Goal: Information Seeking & Learning: Learn about a topic

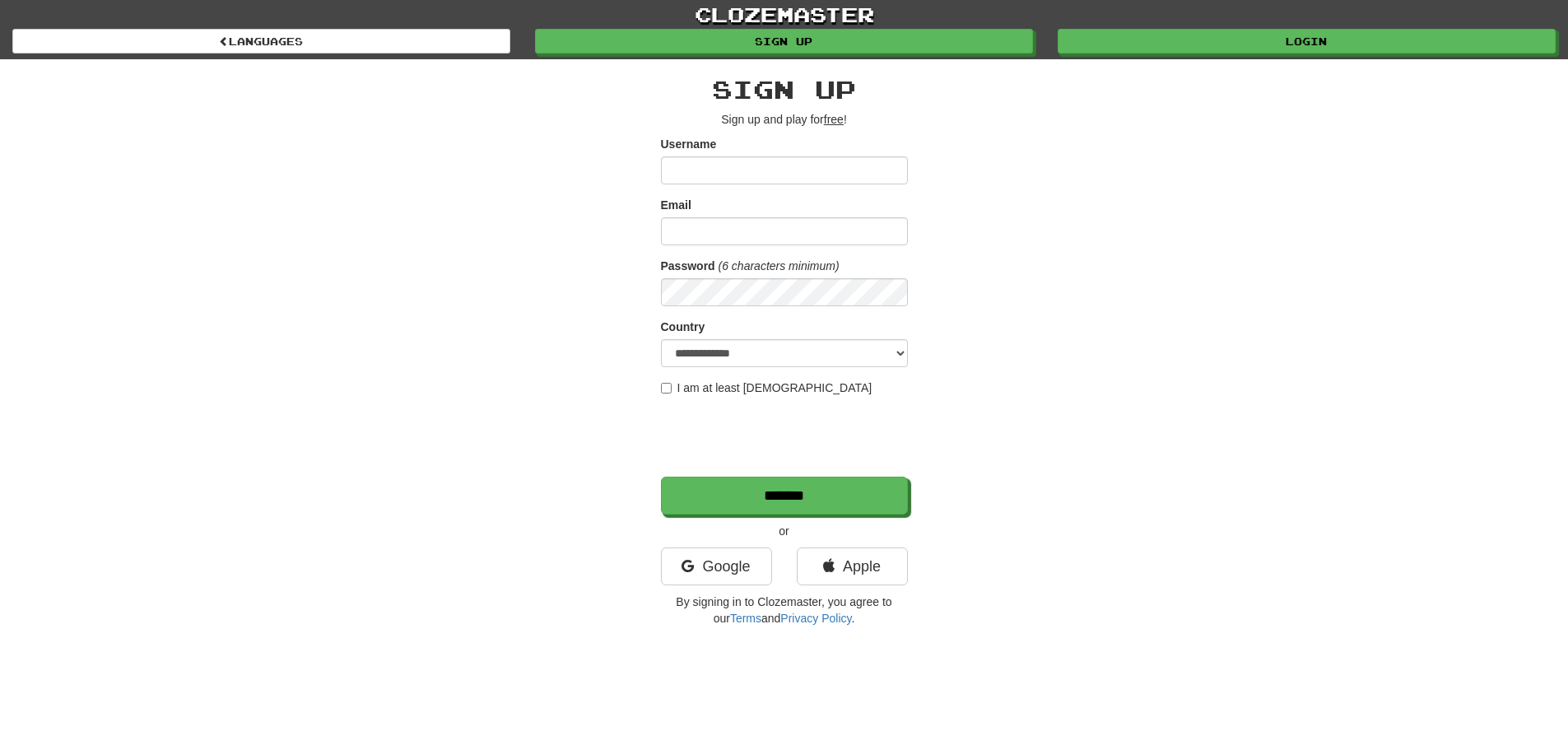
click at [719, 165] on input "Username" at bounding box center [784, 170] width 247 height 28
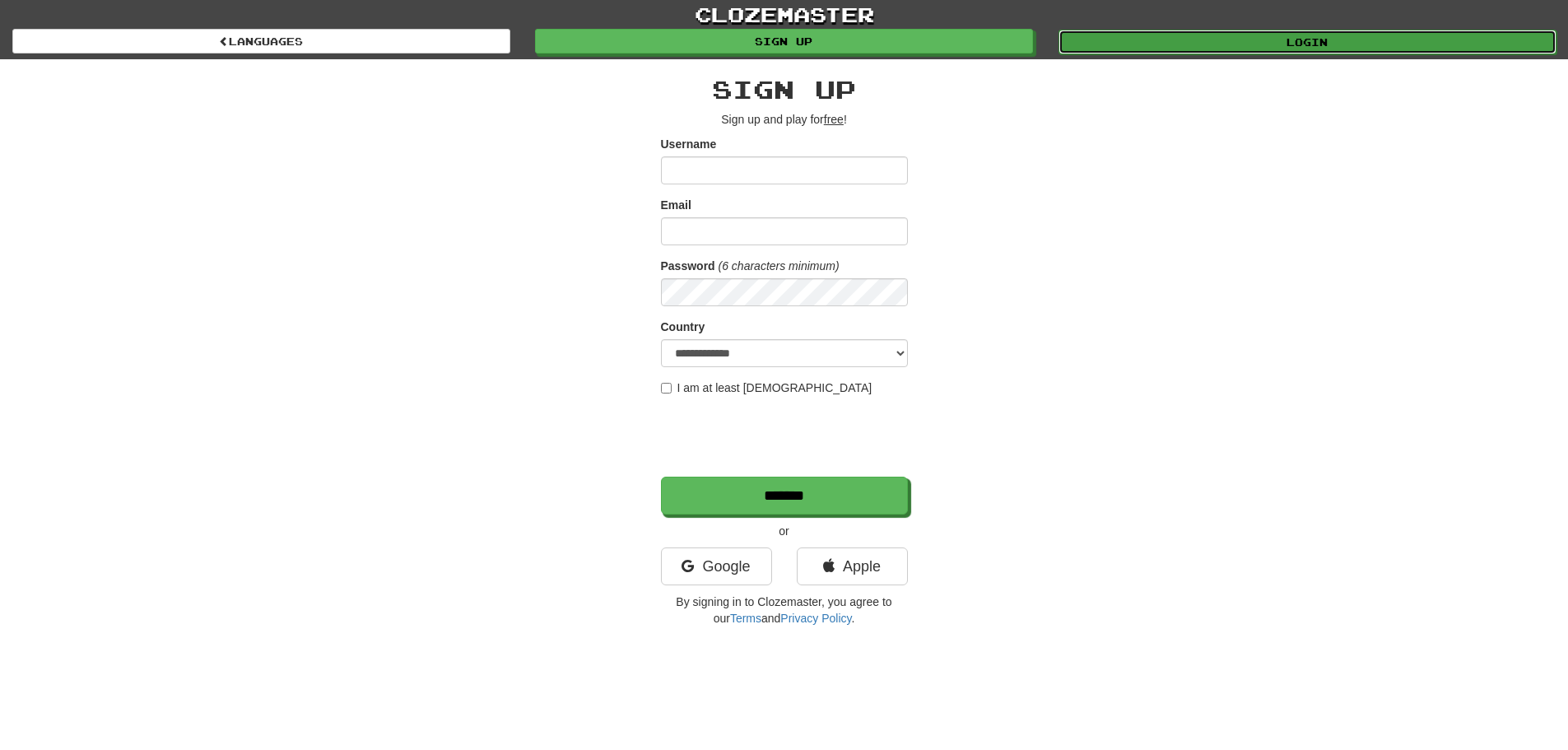
click at [1224, 42] on link "Login" at bounding box center [1308, 41] width 498 height 25
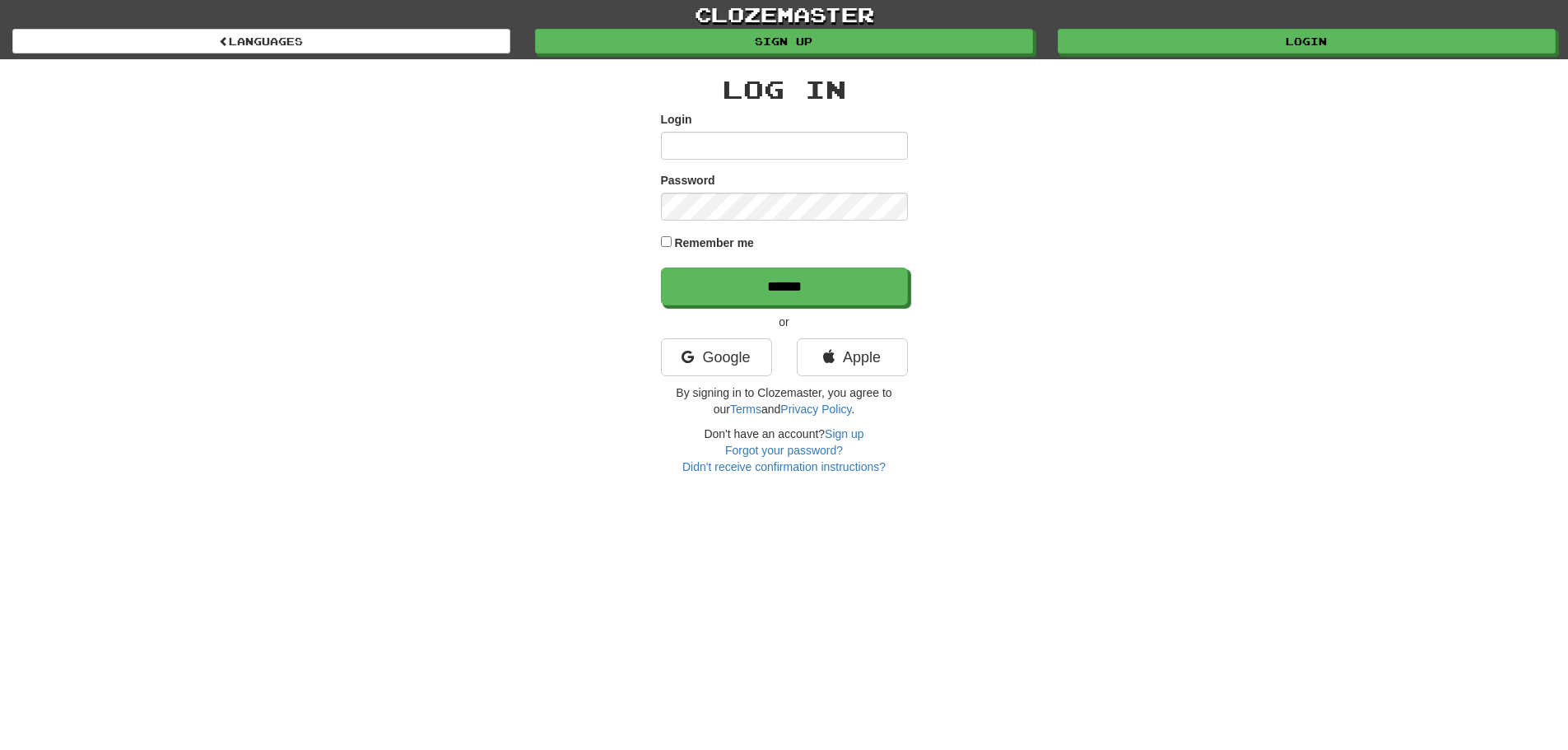
click at [785, 138] on input "Login" at bounding box center [784, 145] width 247 height 28
type input "**********"
click at [661, 267] on input "******" at bounding box center [784, 286] width 247 height 38
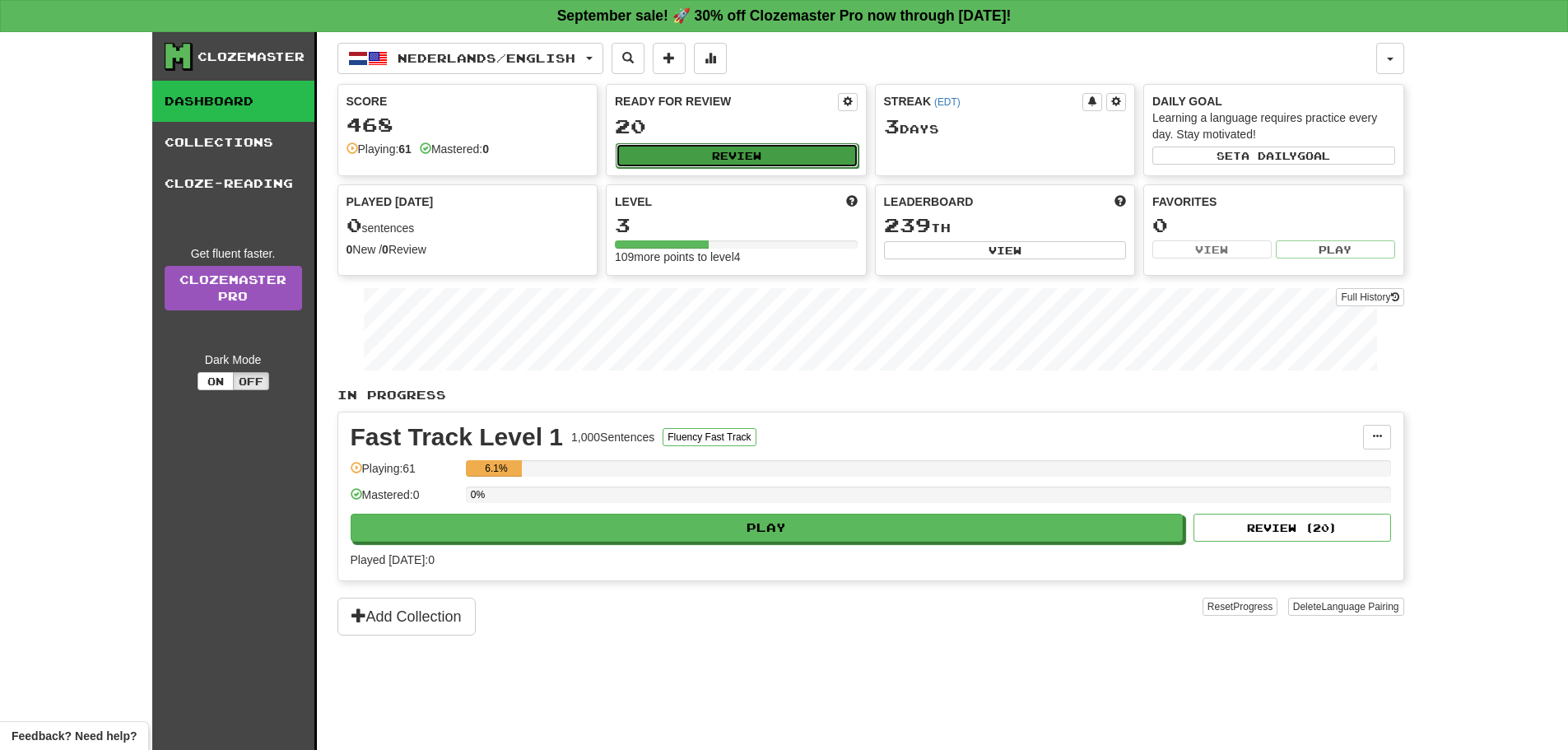
click at [699, 157] on button "Review" at bounding box center [737, 155] width 243 height 25
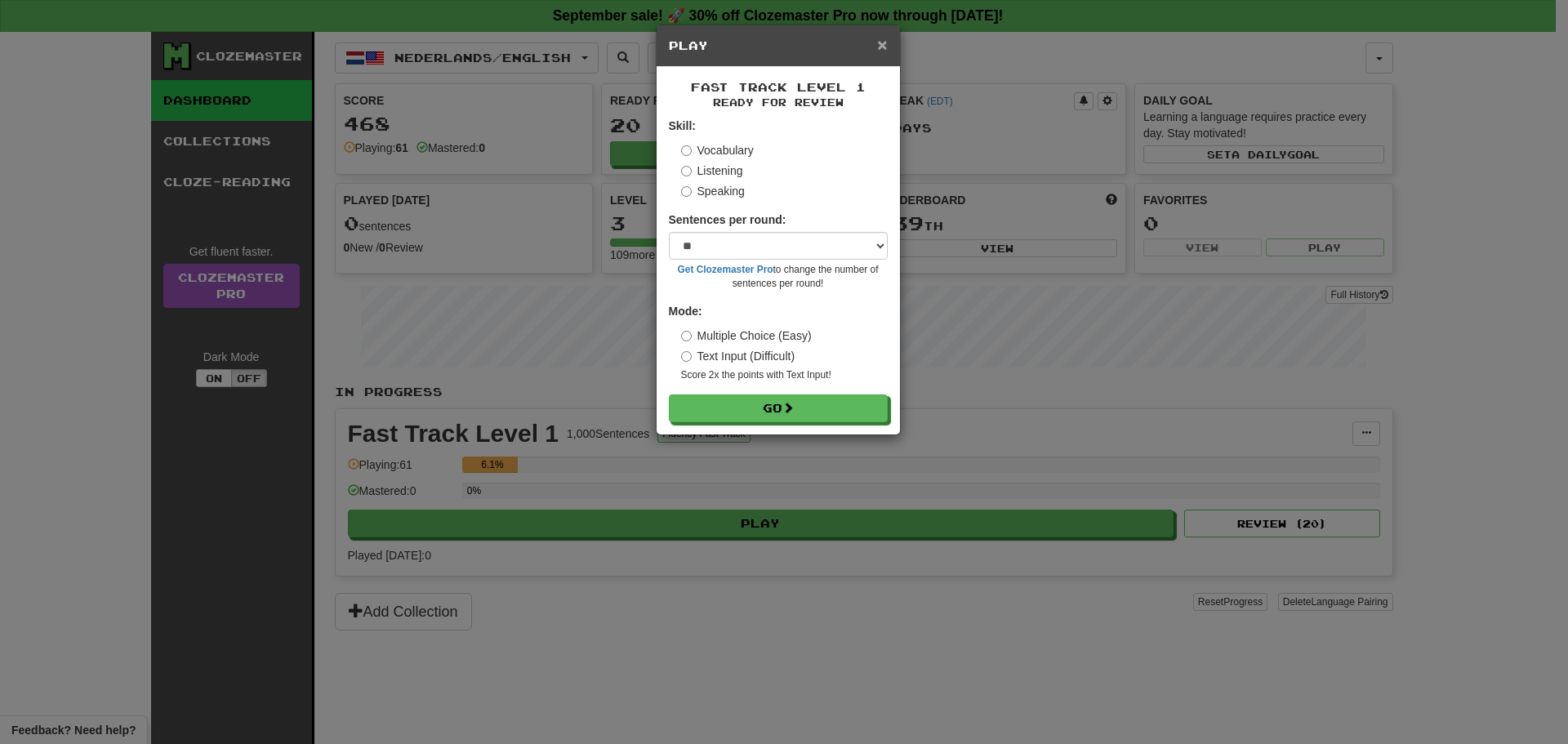
click at [883, 46] on span "×" at bounding box center [882, 45] width 10 height 19
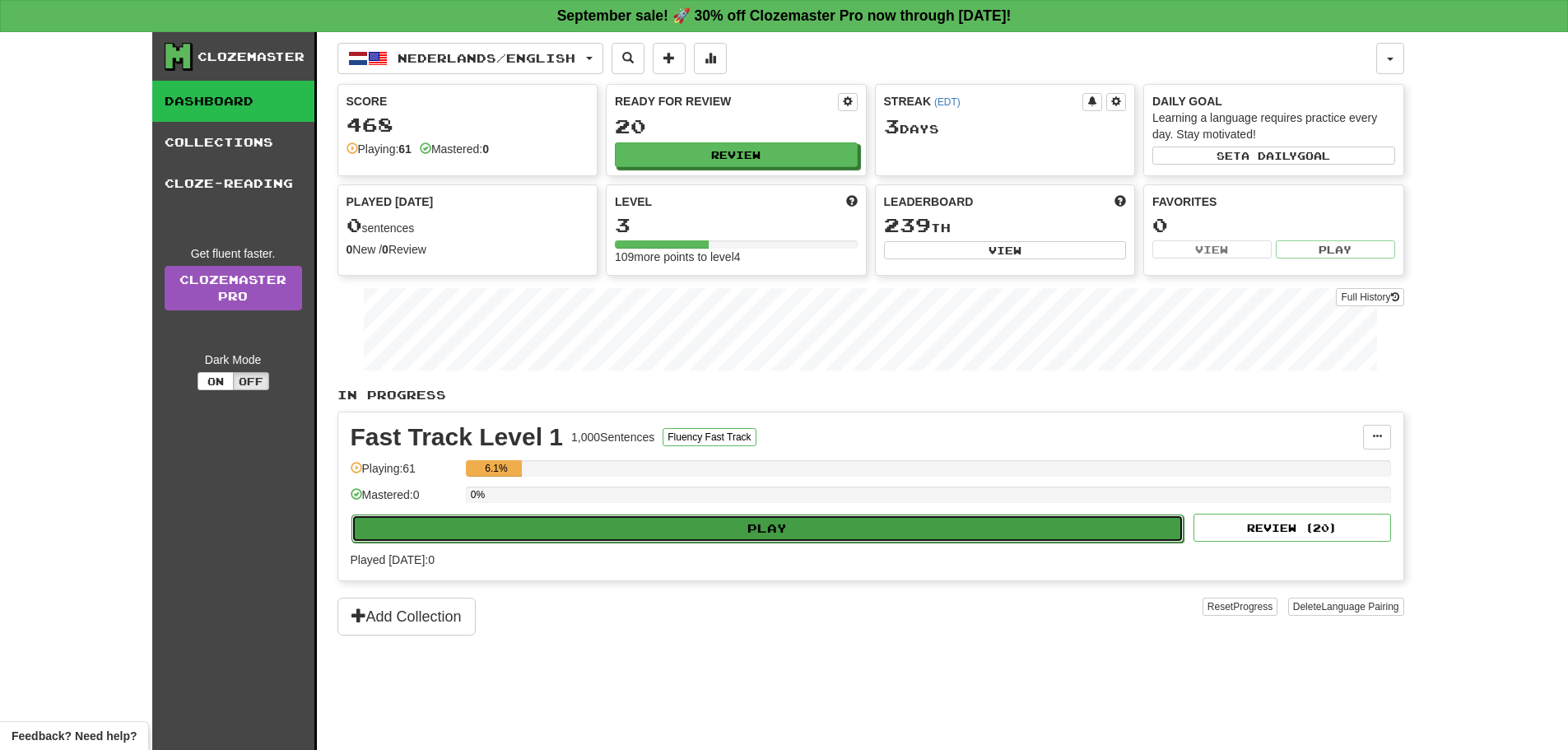
click at [660, 537] on button "Play" at bounding box center [767, 528] width 833 height 28
select select "**"
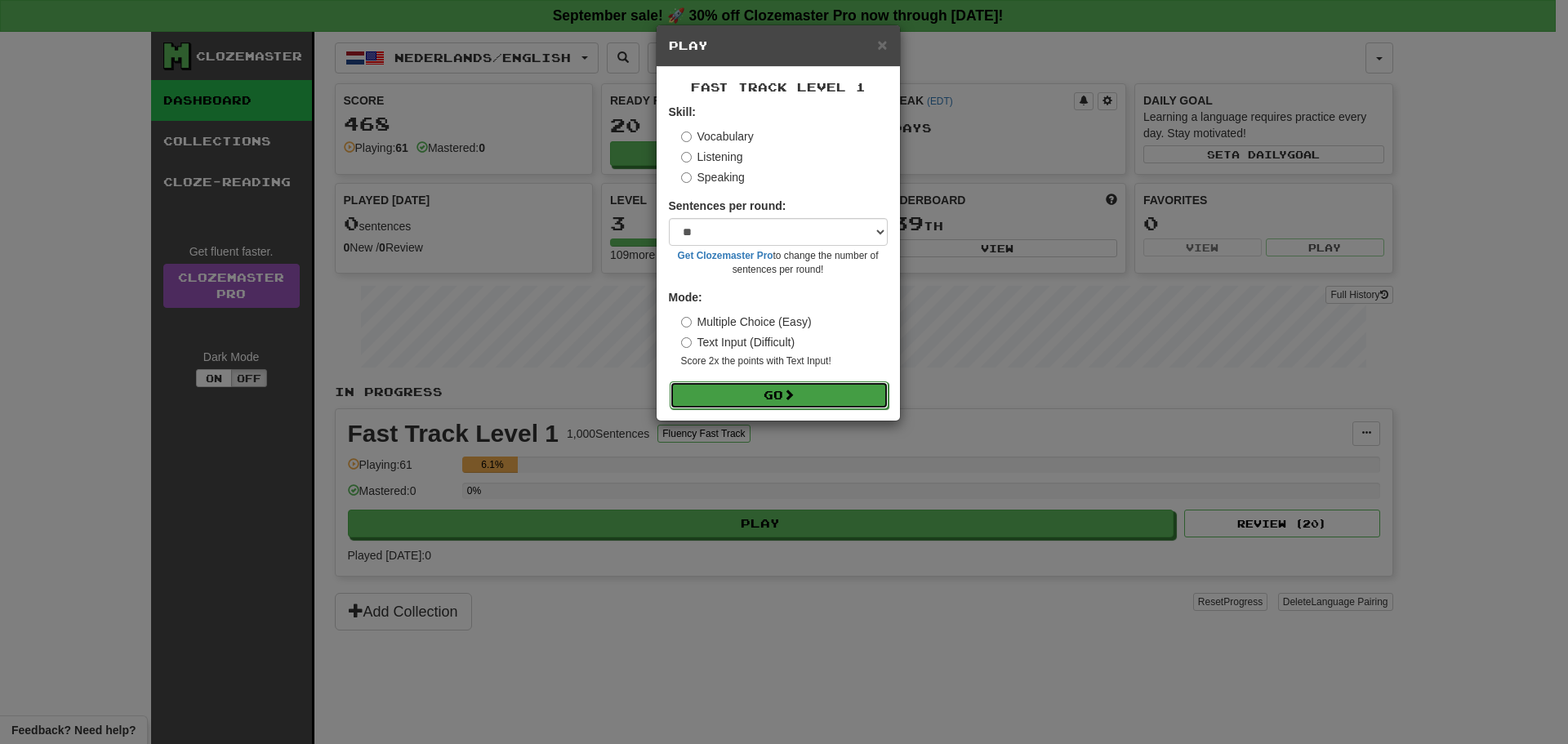
click at [787, 393] on span at bounding box center [789, 394] width 12 height 12
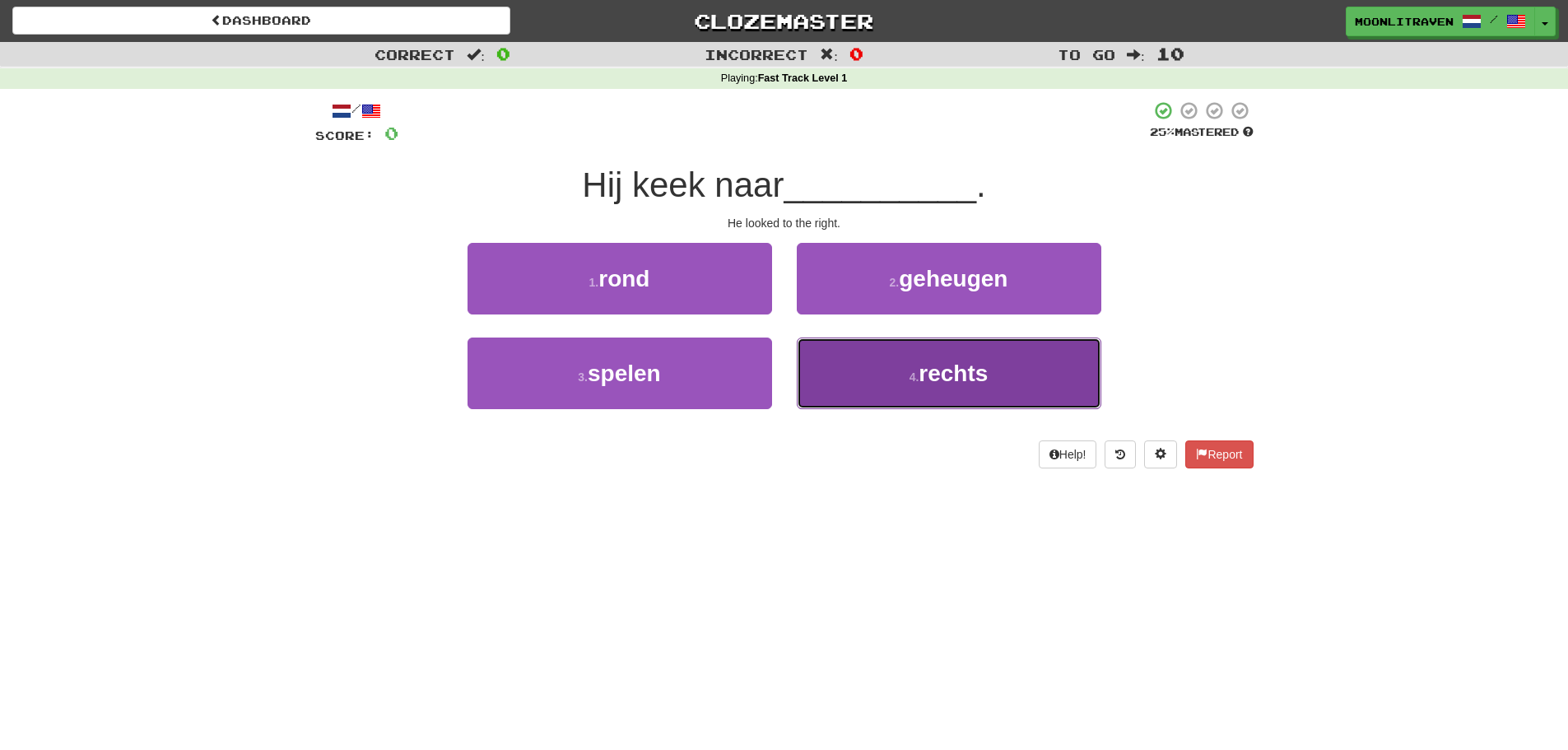
click at [854, 357] on button "4 . rechts" at bounding box center [949, 373] width 304 height 72
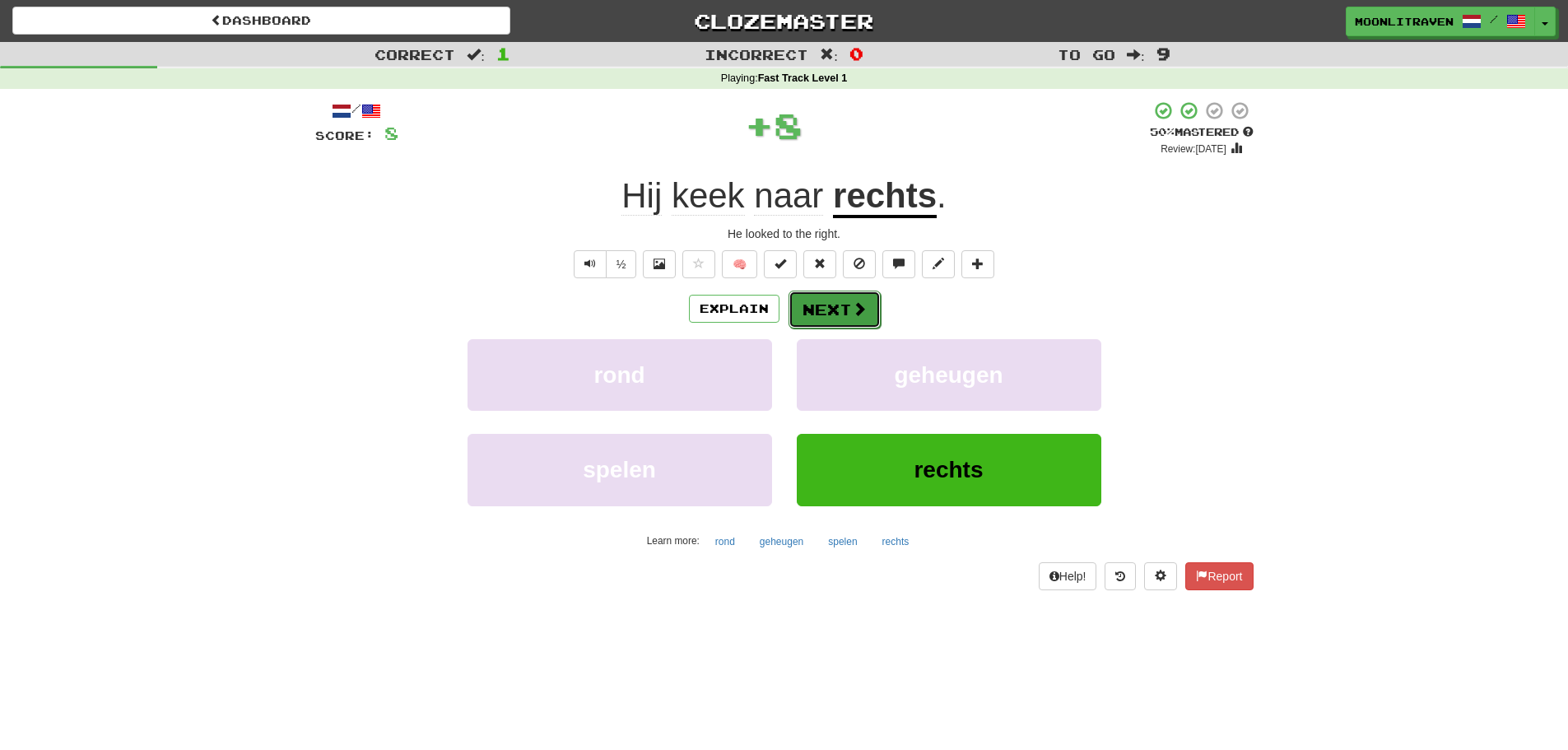
click at [834, 315] on button "Next" at bounding box center [835, 309] width 92 height 38
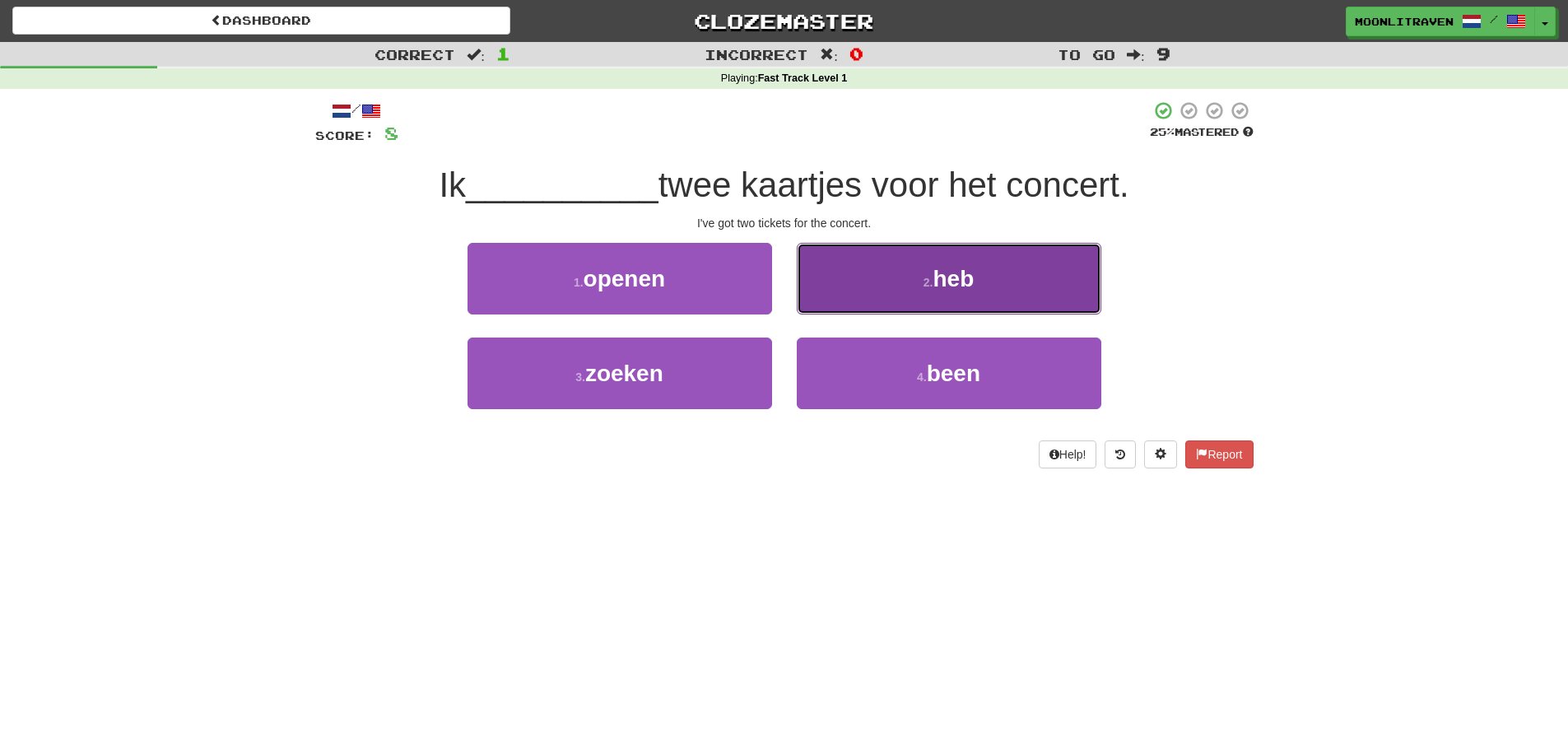
click at [851, 271] on button "2 . heb" at bounding box center [949, 278] width 304 height 72
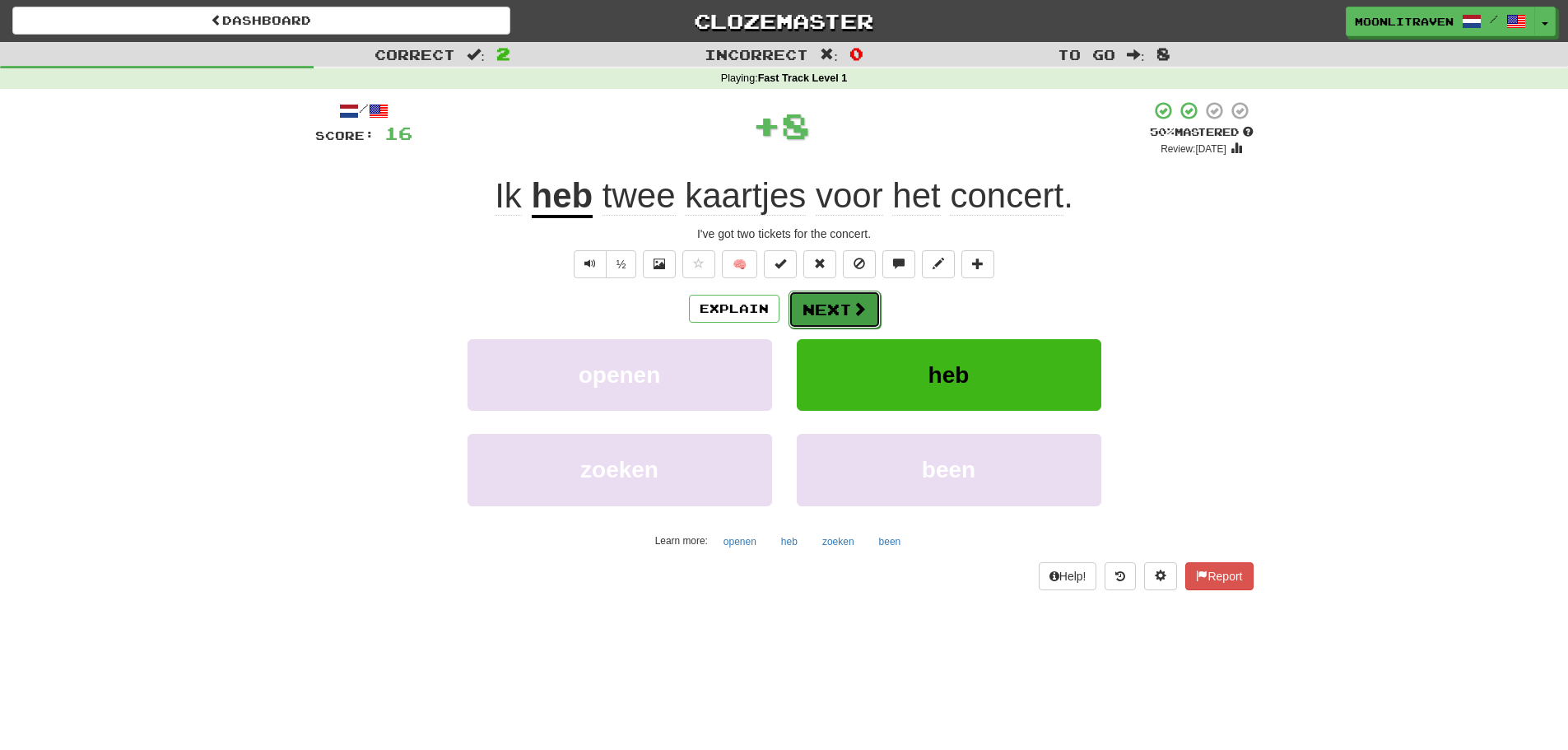
click at [815, 317] on button "Next" at bounding box center [835, 309] width 92 height 38
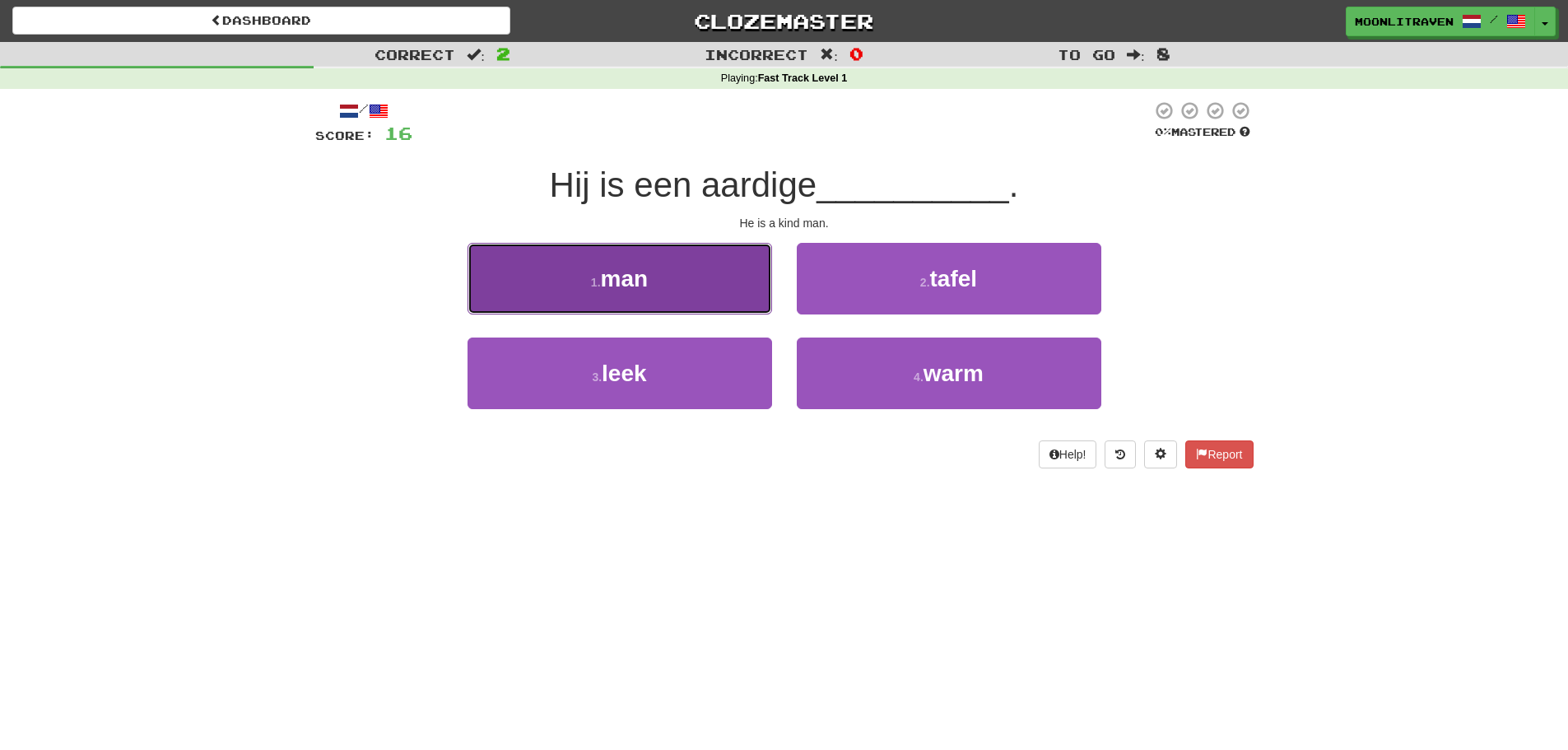
click at [636, 302] on button "1 . man" at bounding box center [619, 278] width 304 height 72
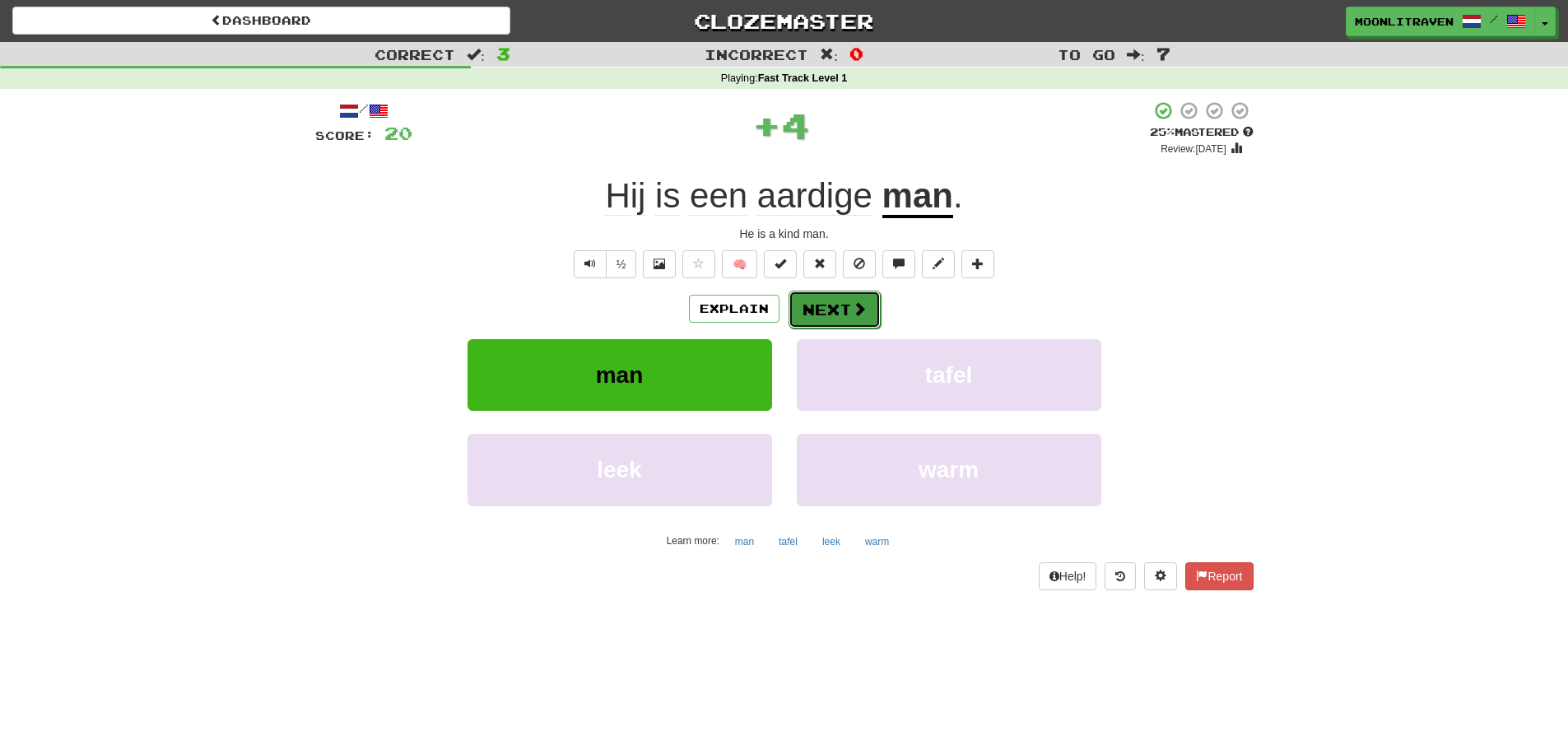
click at [814, 305] on button "Next" at bounding box center [835, 309] width 92 height 38
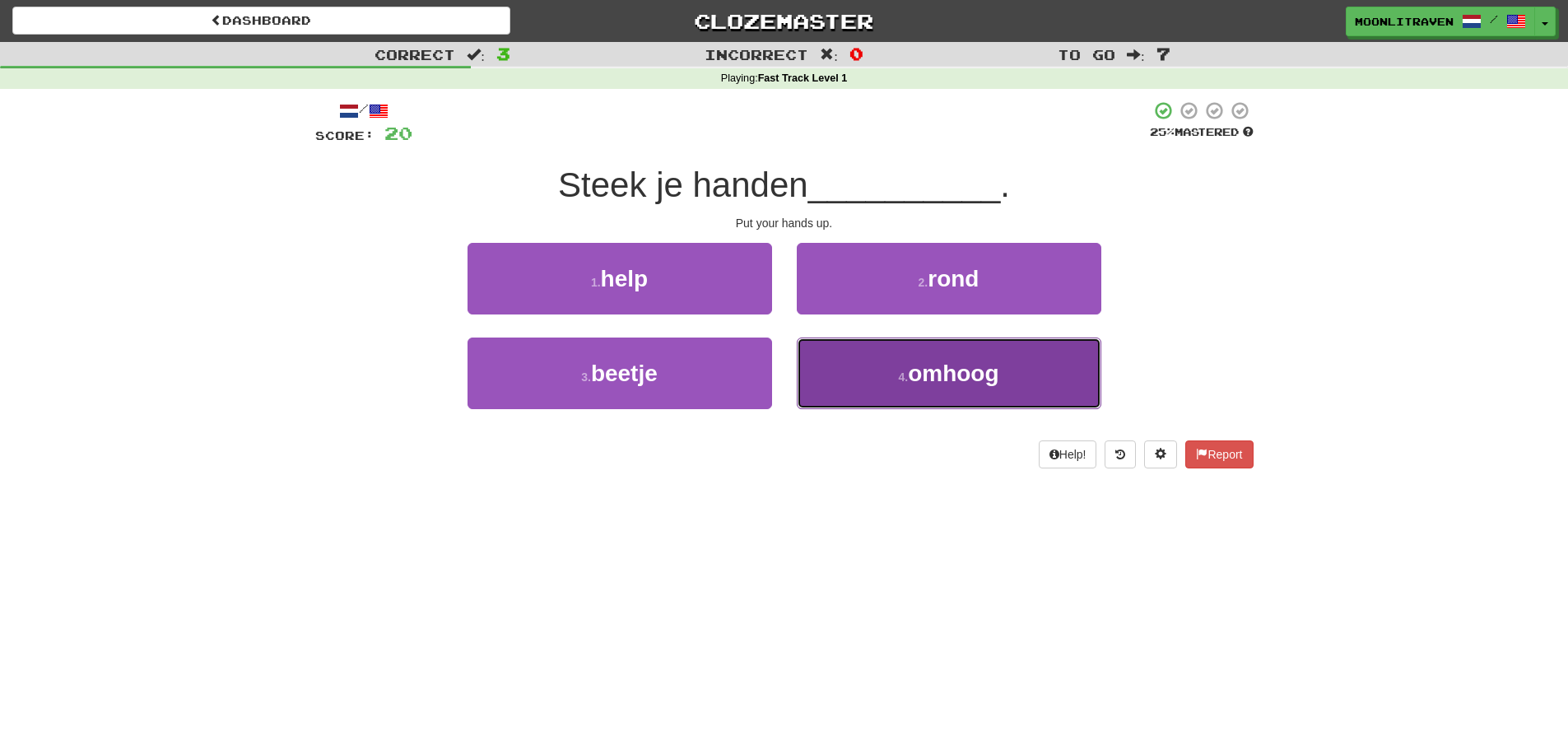
click at [916, 390] on button "4 . omhoog" at bounding box center [949, 373] width 304 height 72
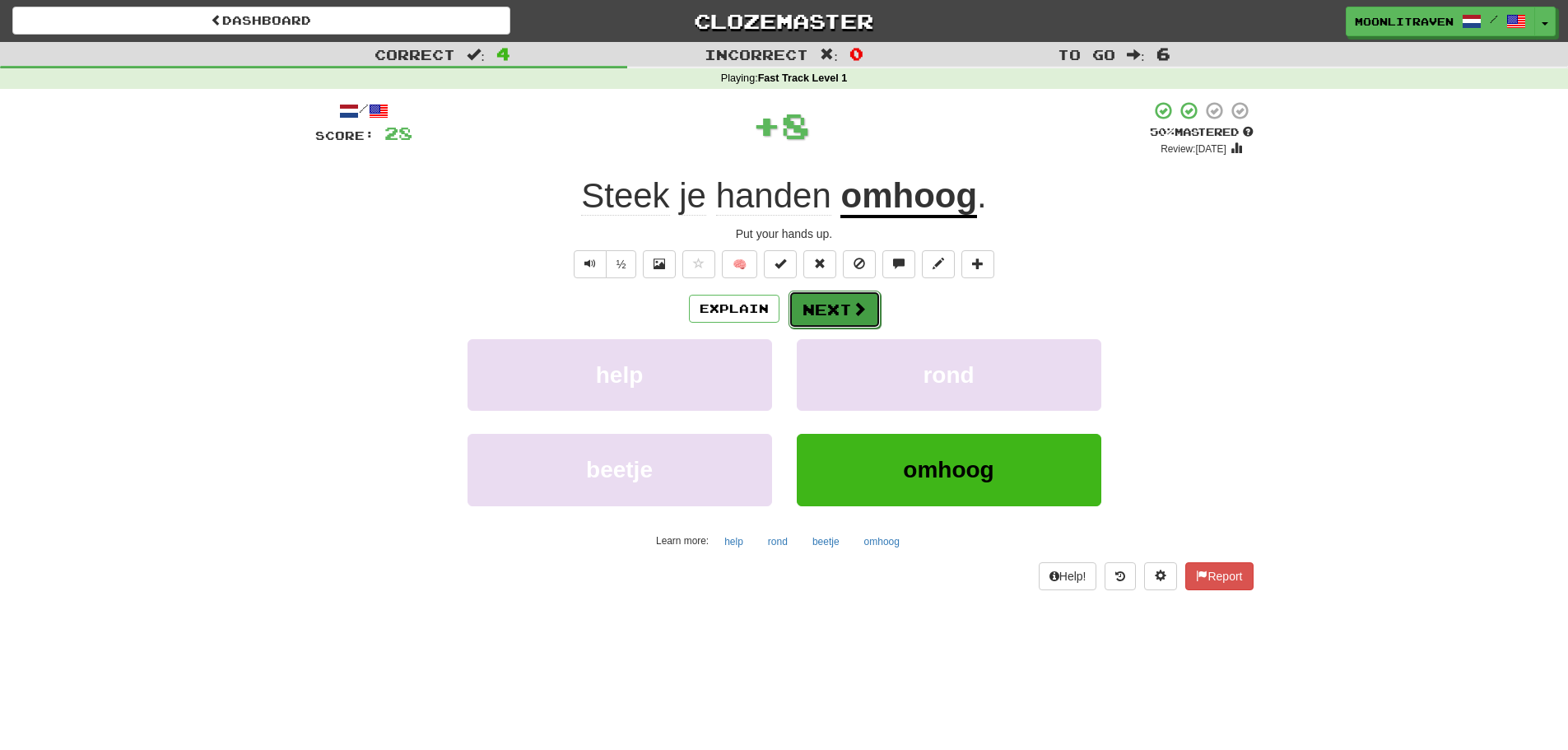
click at [842, 306] on button "Next" at bounding box center [835, 309] width 92 height 38
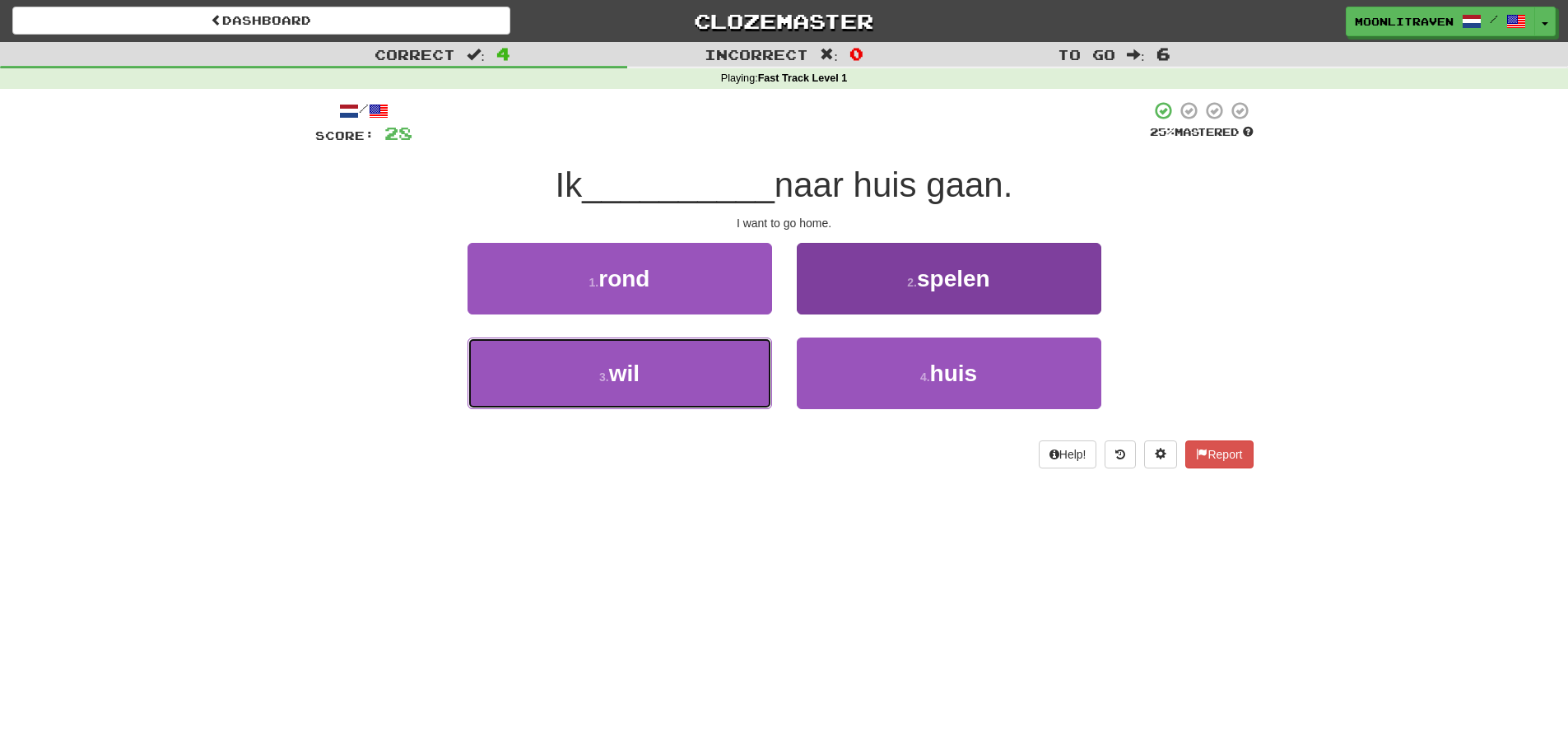
drag, startPoint x: 676, startPoint y: 381, endPoint x: 812, endPoint y: 383, distance: 136.0
click at [688, 382] on button "3 . wil" at bounding box center [619, 373] width 304 height 72
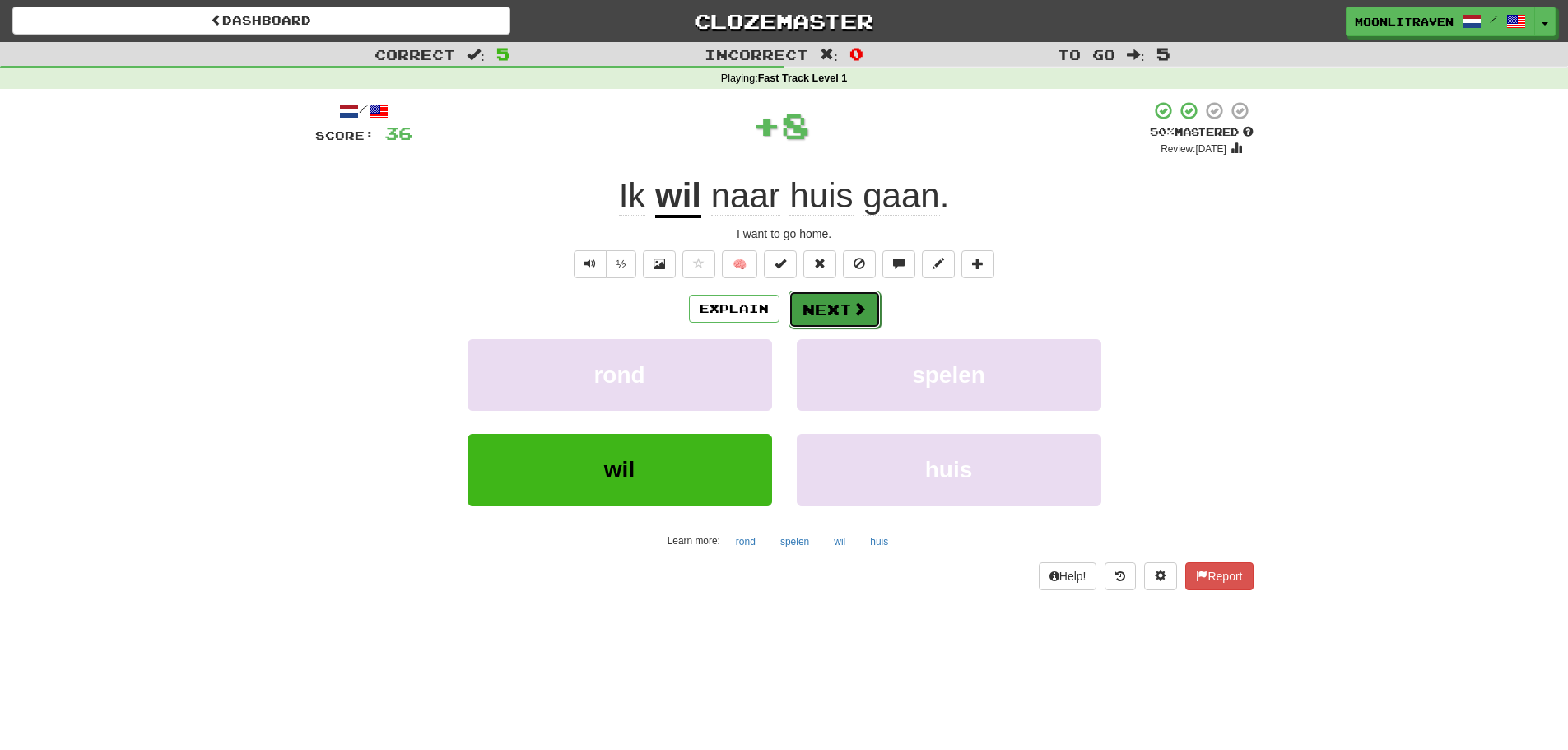
click at [868, 312] on button "Next" at bounding box center [835, 309] width 92 height 38
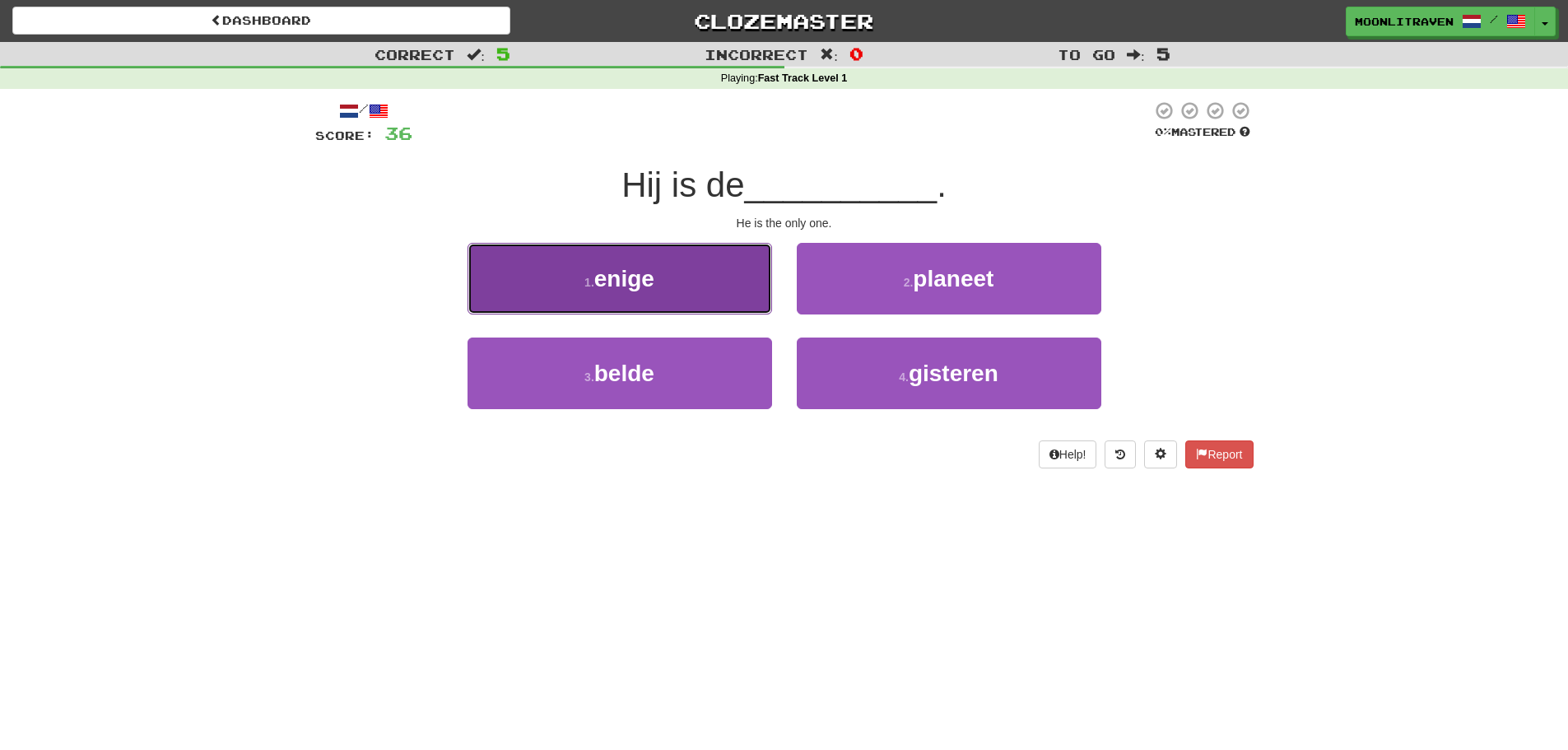
click at [743, 283] on button "1 . enige" at bounding box center [619, 278] width 304 height 72
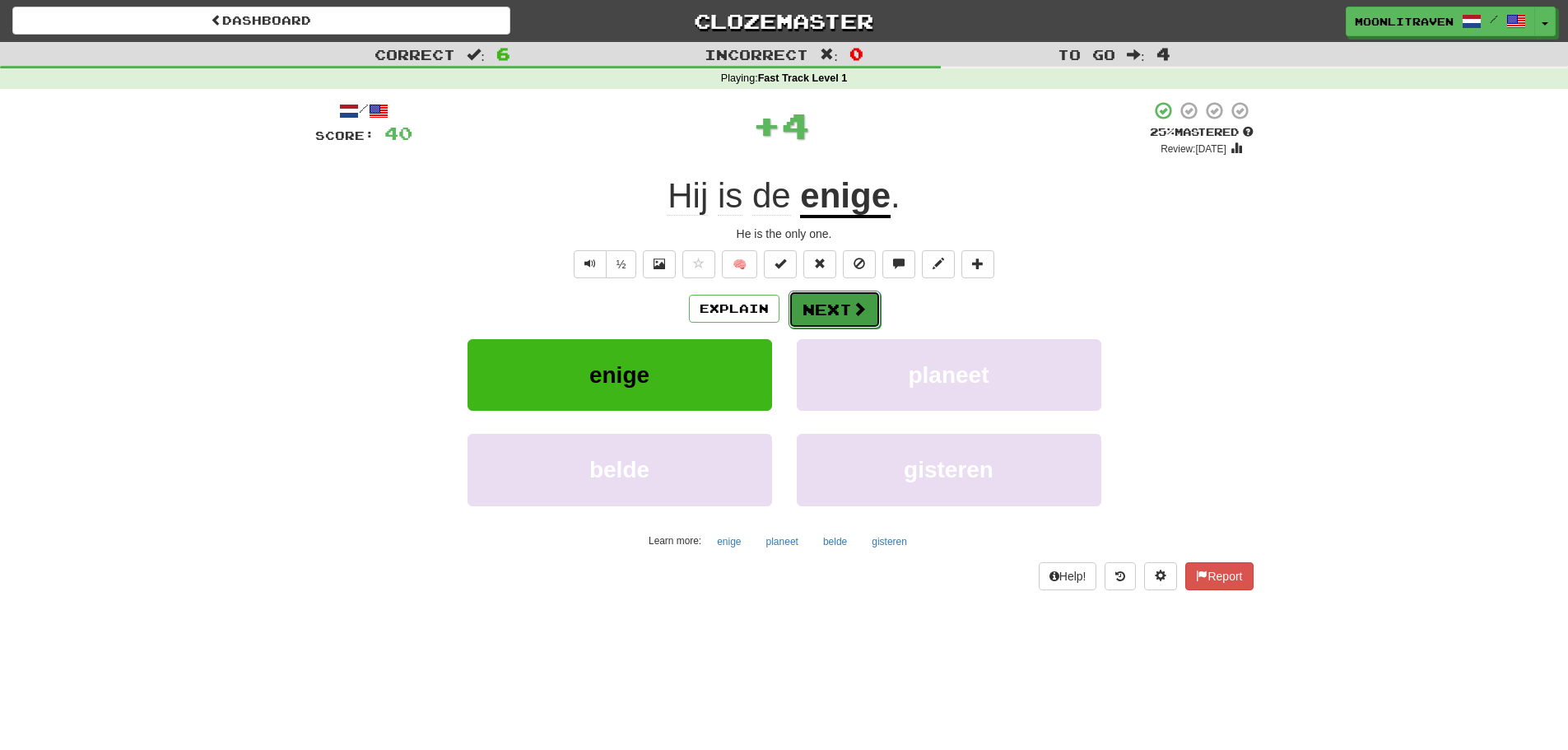
click at [816, 312] on button "Next" at bounding box center [835, 309] width 92 height 38
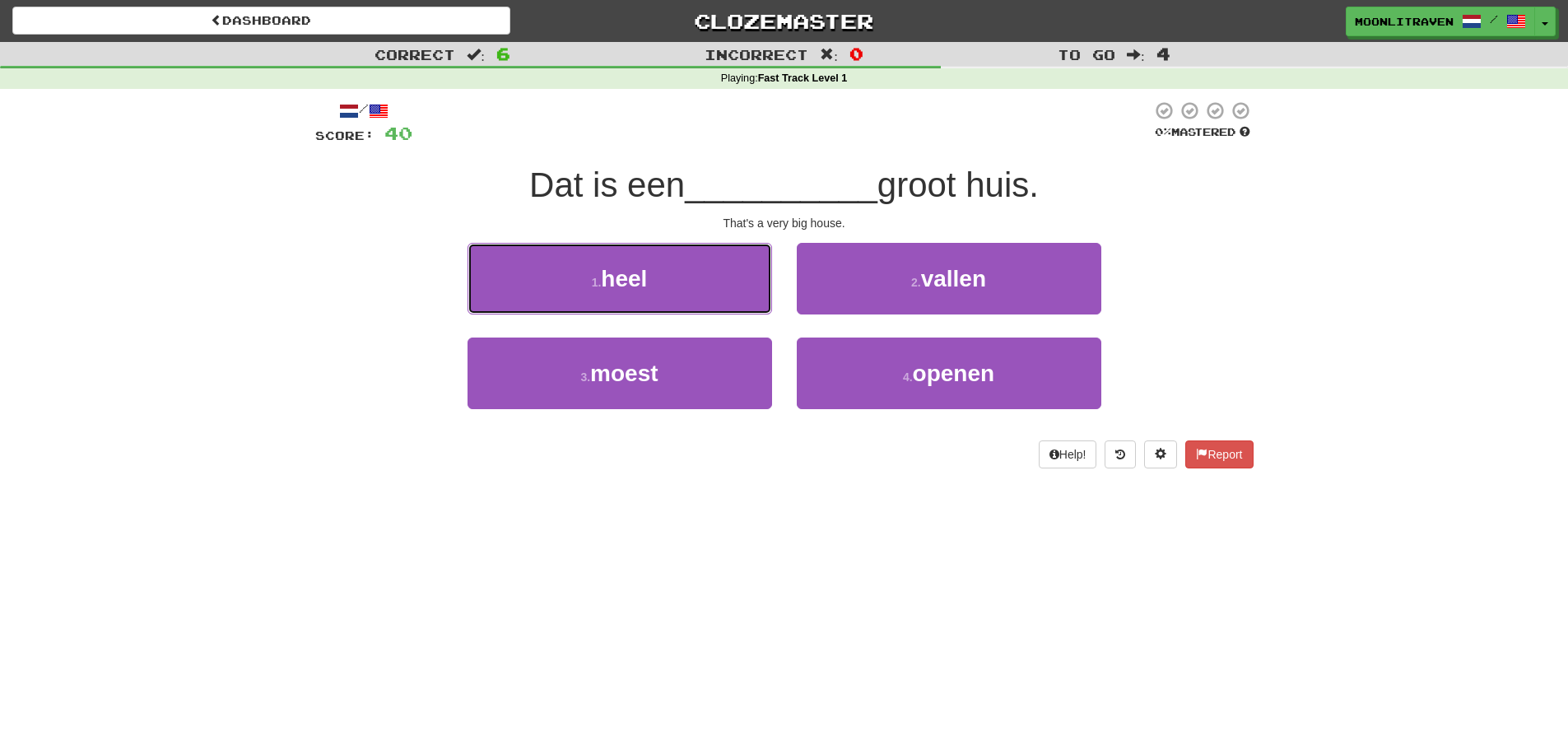
click at [670, 283] on button "1 . heel" at bounding box center [619, 278] width 304 height 72
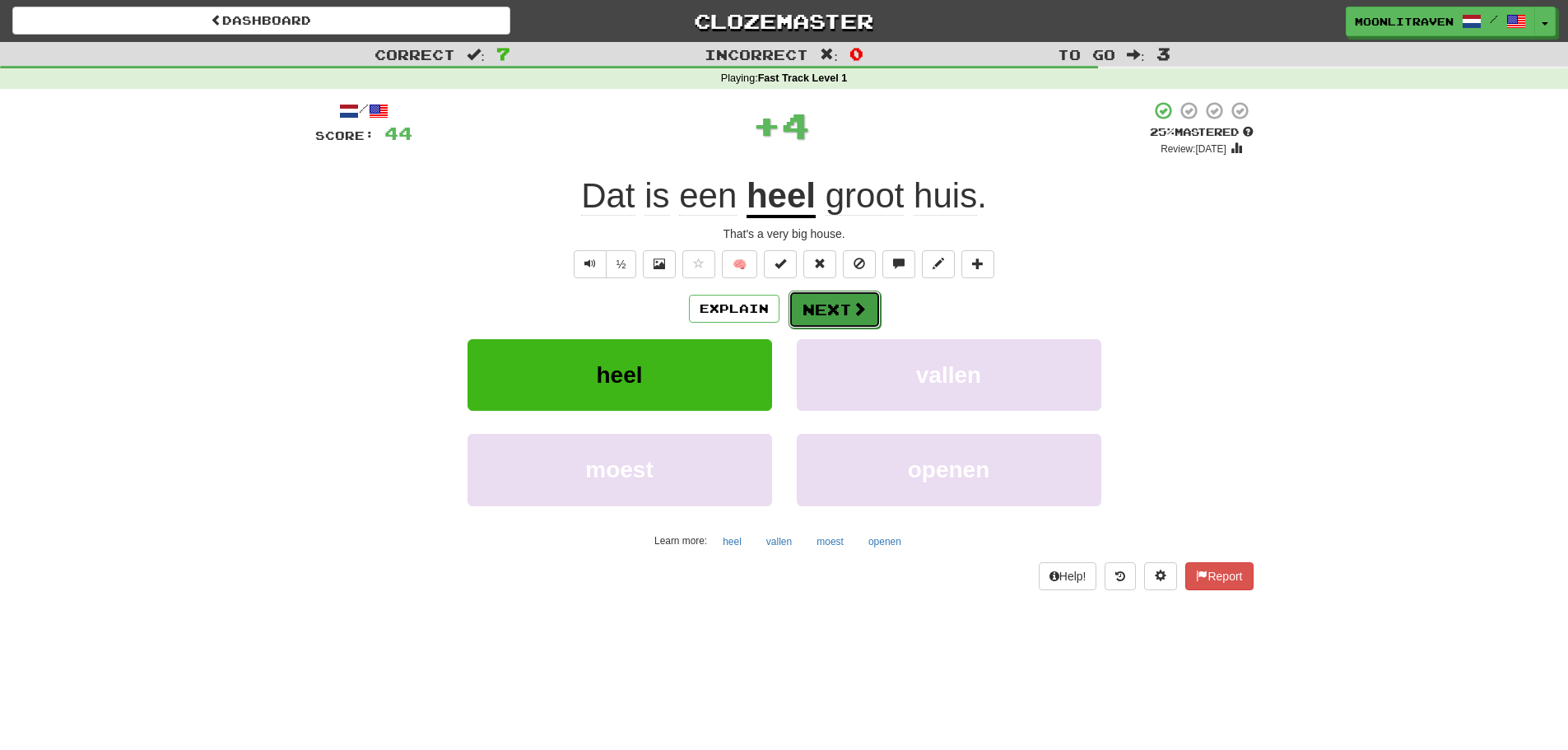
click at [814, 307] on button "Next" at bounding box center [835, 309] width 92 height 38
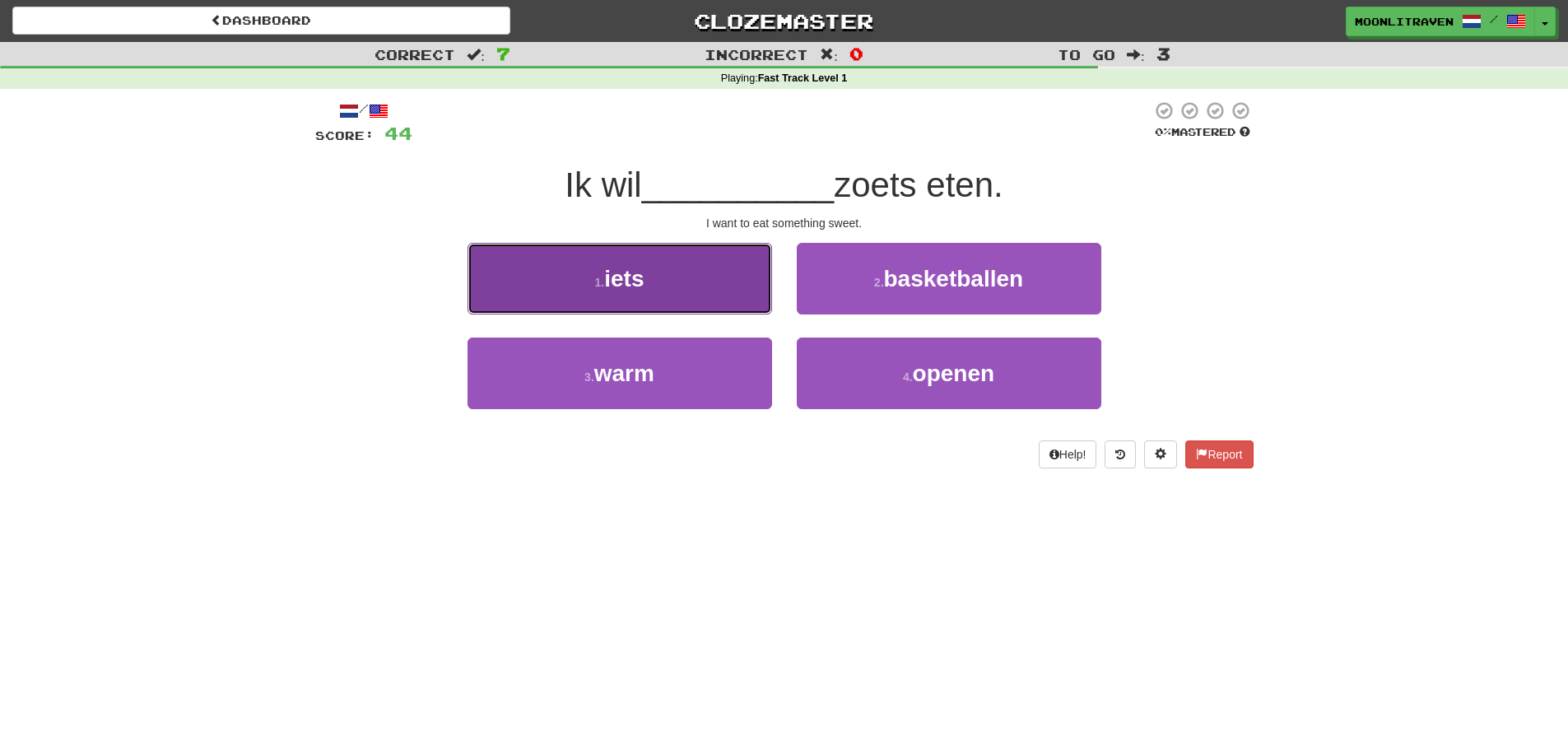
click at [656, 267] on button "1 . iets" at bounding box center [619, 278] width 304 height 72
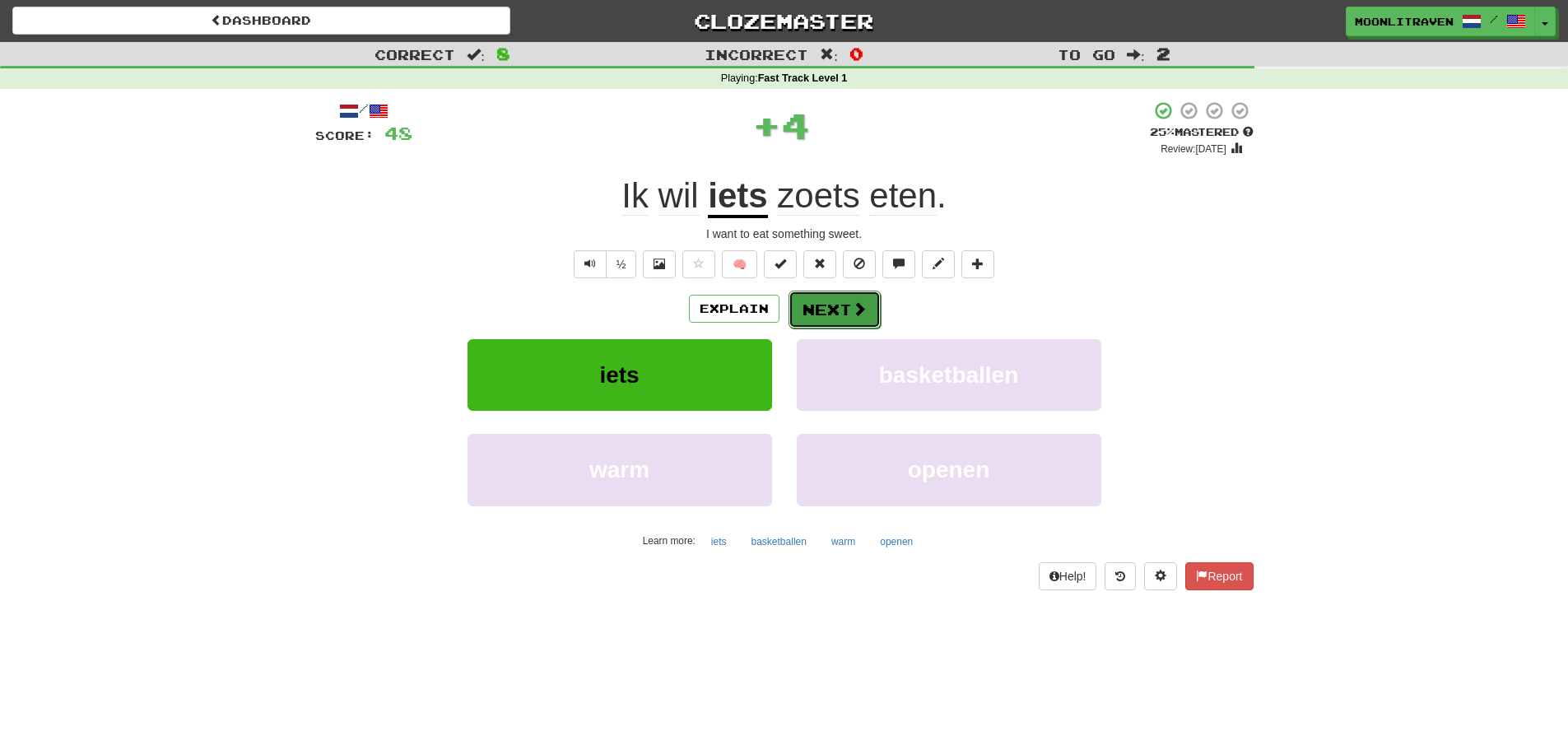
click at [811, 305] on button "Next" at bounding box center [835, 309] width 92 height 38
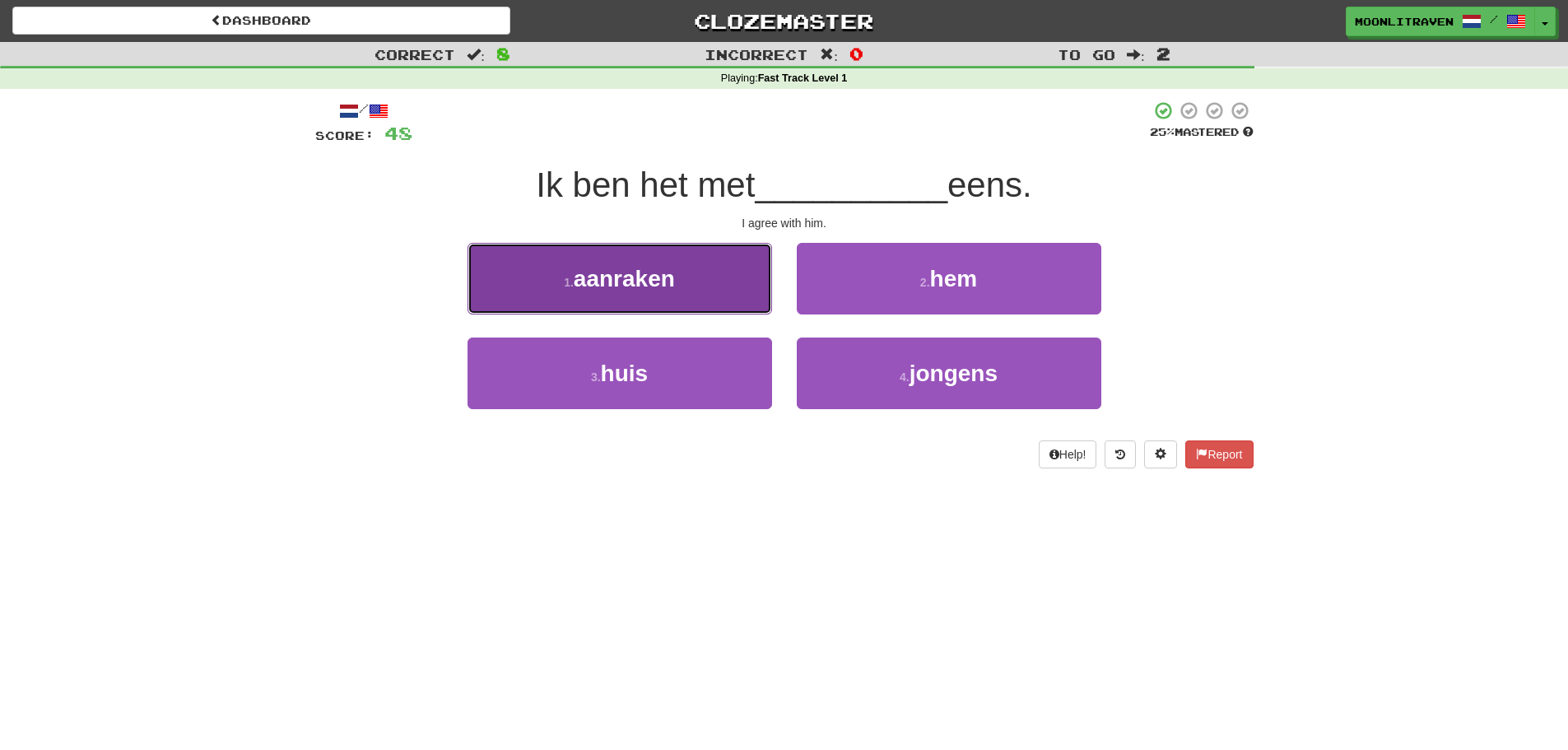
click at [662, 291] on button "1 . aanraken" at bounding box center [619, 278] width 304 height 72
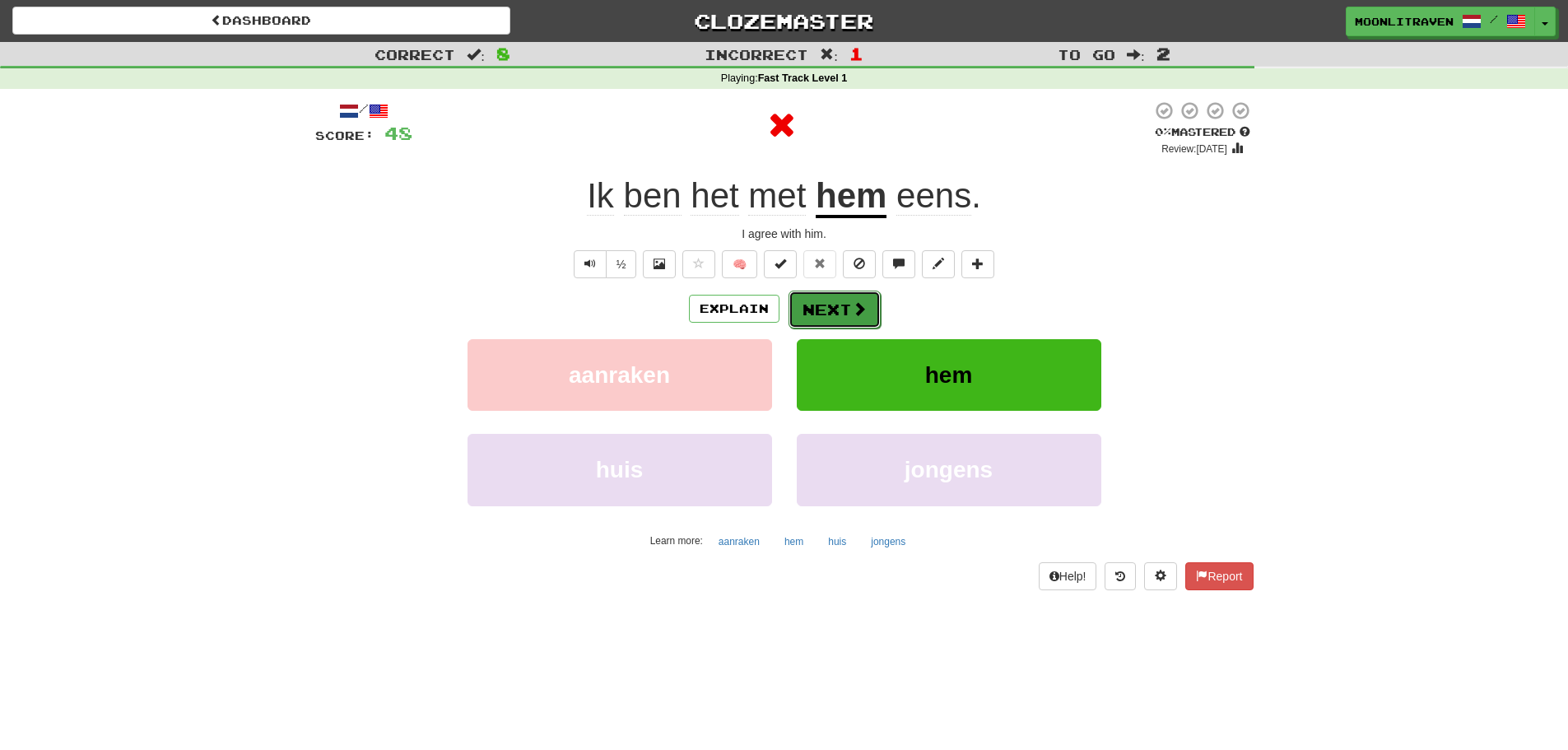
click at [813, 319] on button "Next" at bounding box center [835, 309] width 92 height 38
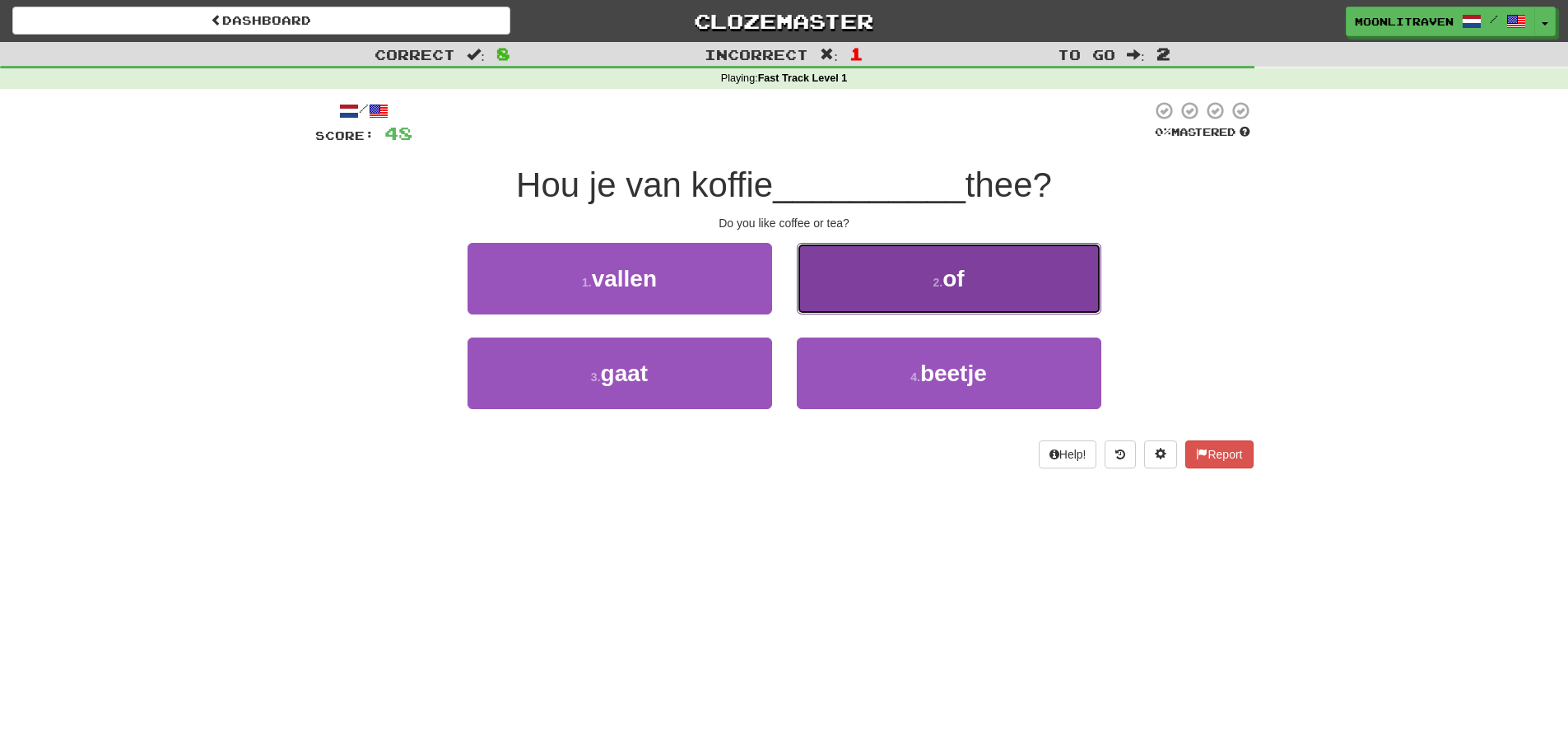
click at [859, 280] on button "2 . of" at bounding box center [949, 278] width 304 height 72
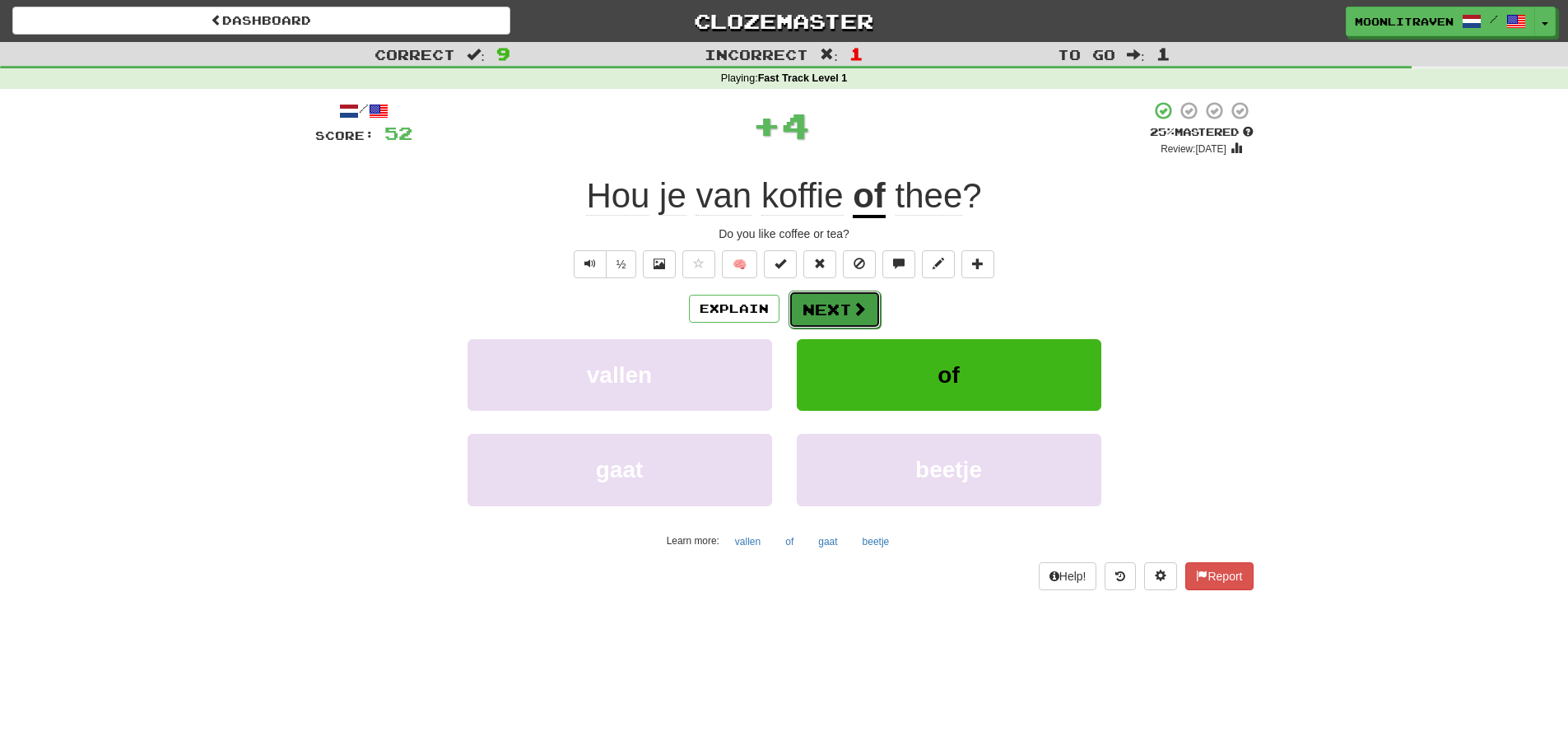
click at [816, 311] on button "Next" at bounding box center [835, 309] width 92 height 38
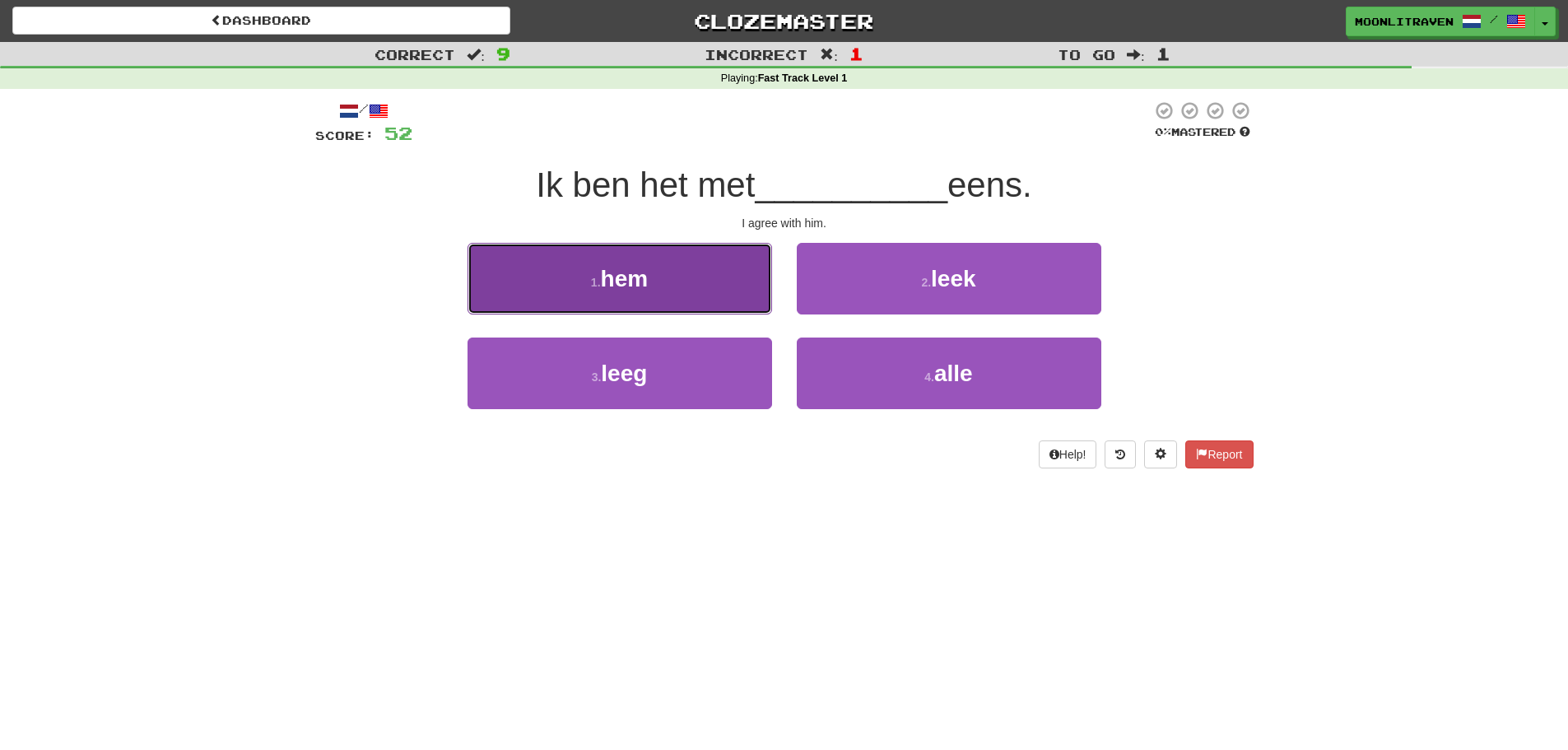
click at [635, 280] on span "hem" at bounding box center [625, 278] width 48 height 26
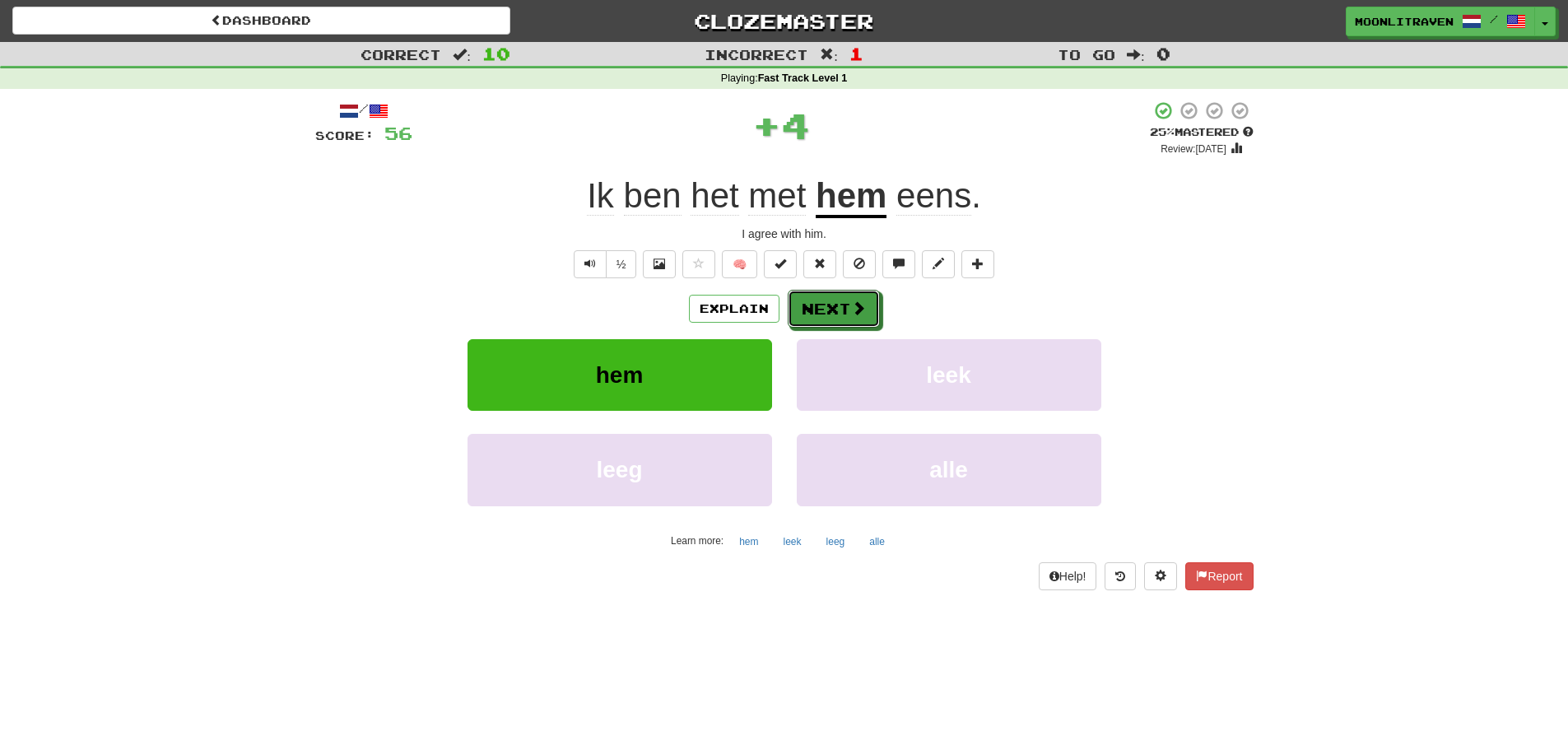
click at [846, 305] on button "Next" at bounding box center [834, 308] width 92 height 38
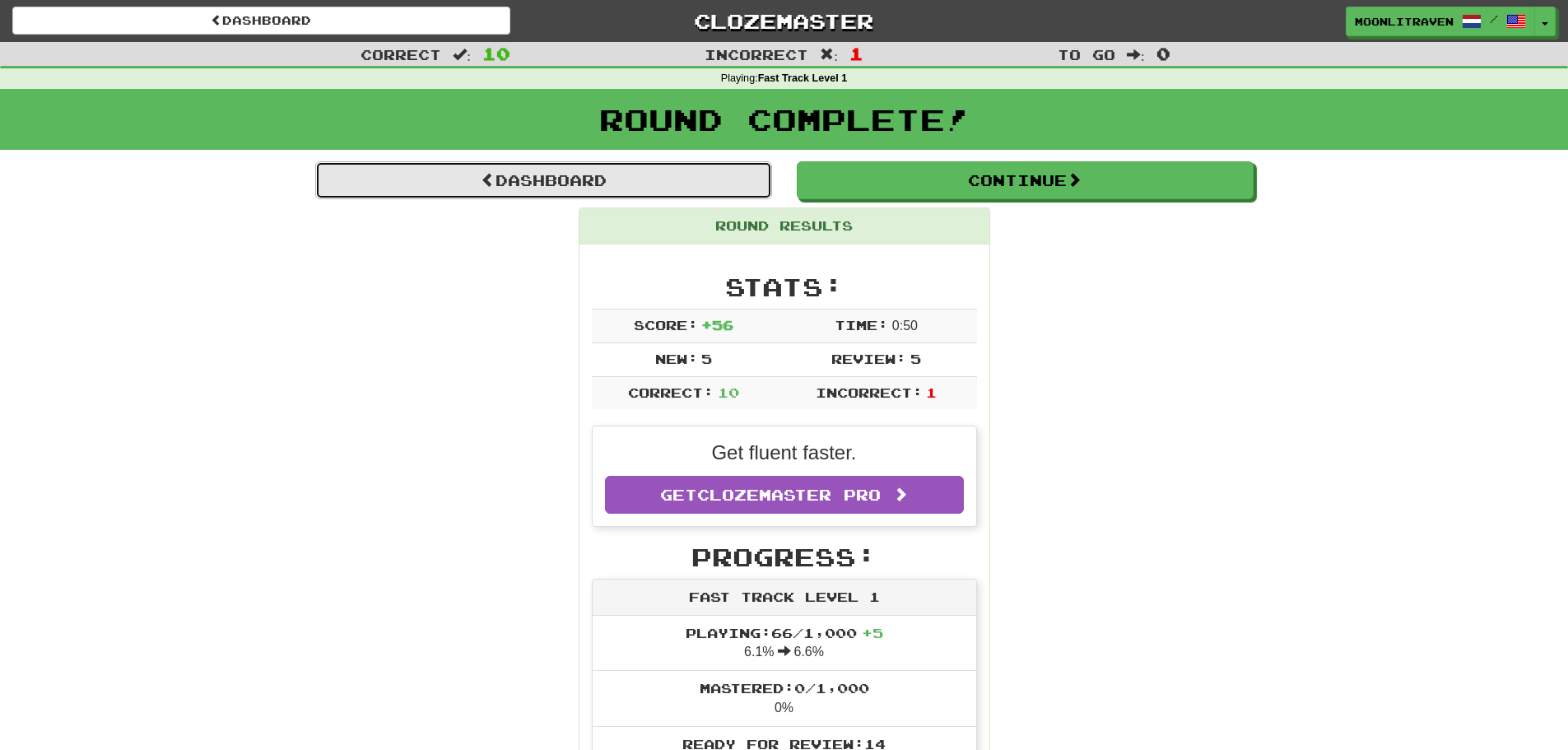
click at [687, 184] on link "Dashboard" at bounding box center [543, 180] width 457 height 38
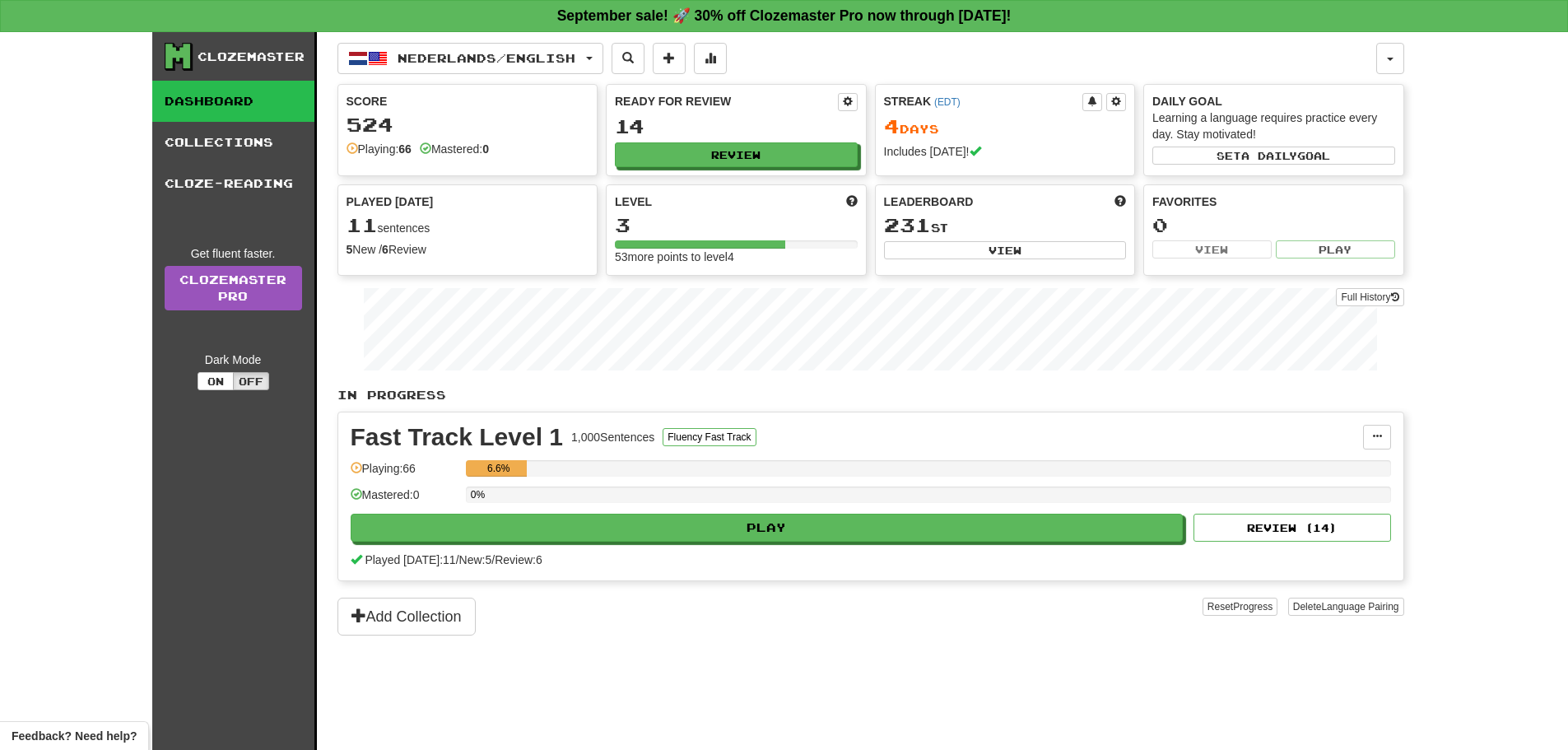
drag, startPoint x: 971, startPoint y: 666, endPoint x: 840, endPoint y: 549, distance: 175.6
click at [971, 662] on div "Nederlands / English Nederlands / English Streak: 4 Review: 14 Points [DATE]: 5…" at bounding box center [870, 412] width 1067 height 759
